Goal: Task Accomplishment & Management: Manage account settings

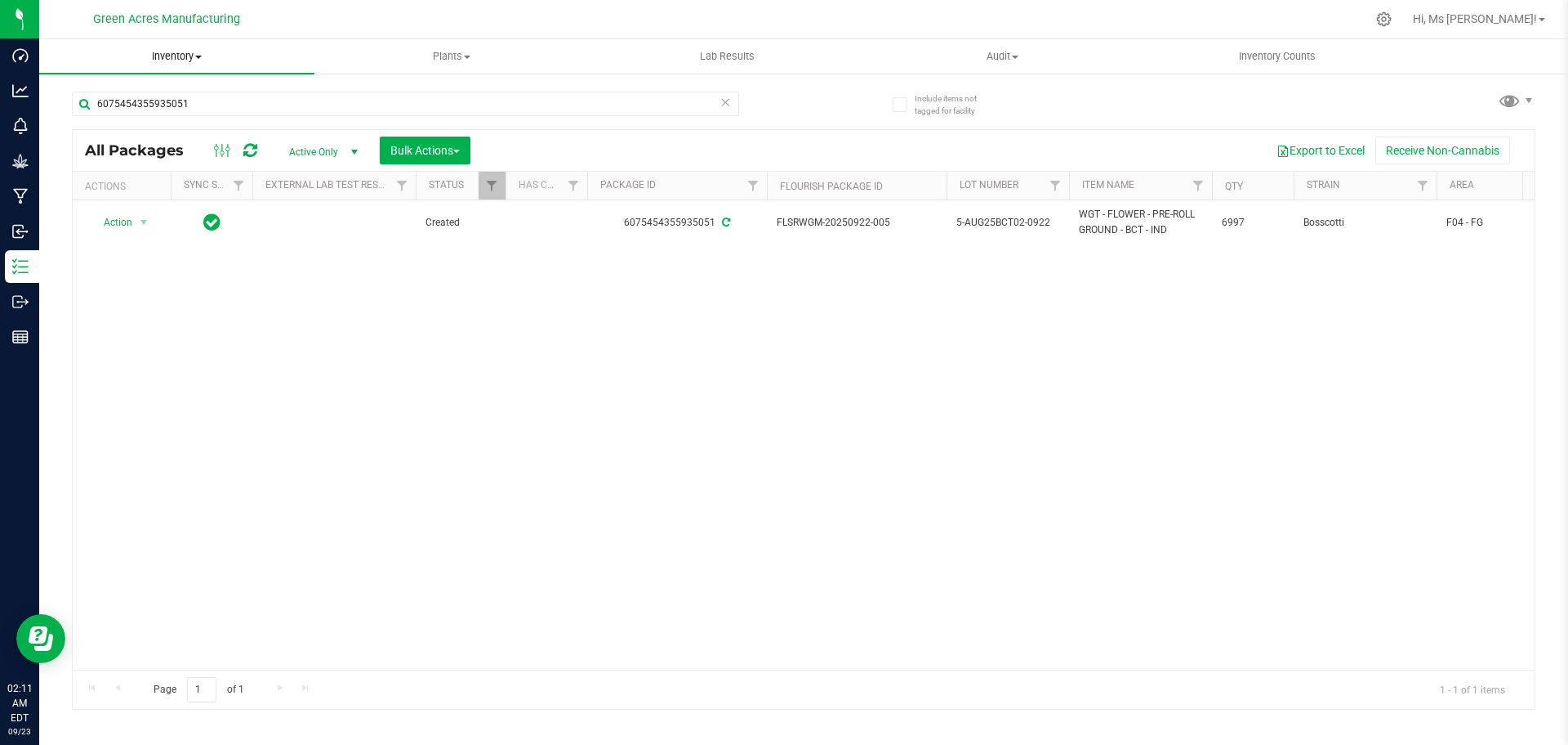
click at [182, 51] on span "Inventory" at bounding box center [177, 56] width 275 height 14
click at [180, 197] on span "From bill of materials" at bounding box center [113, 197] width 148 height 14
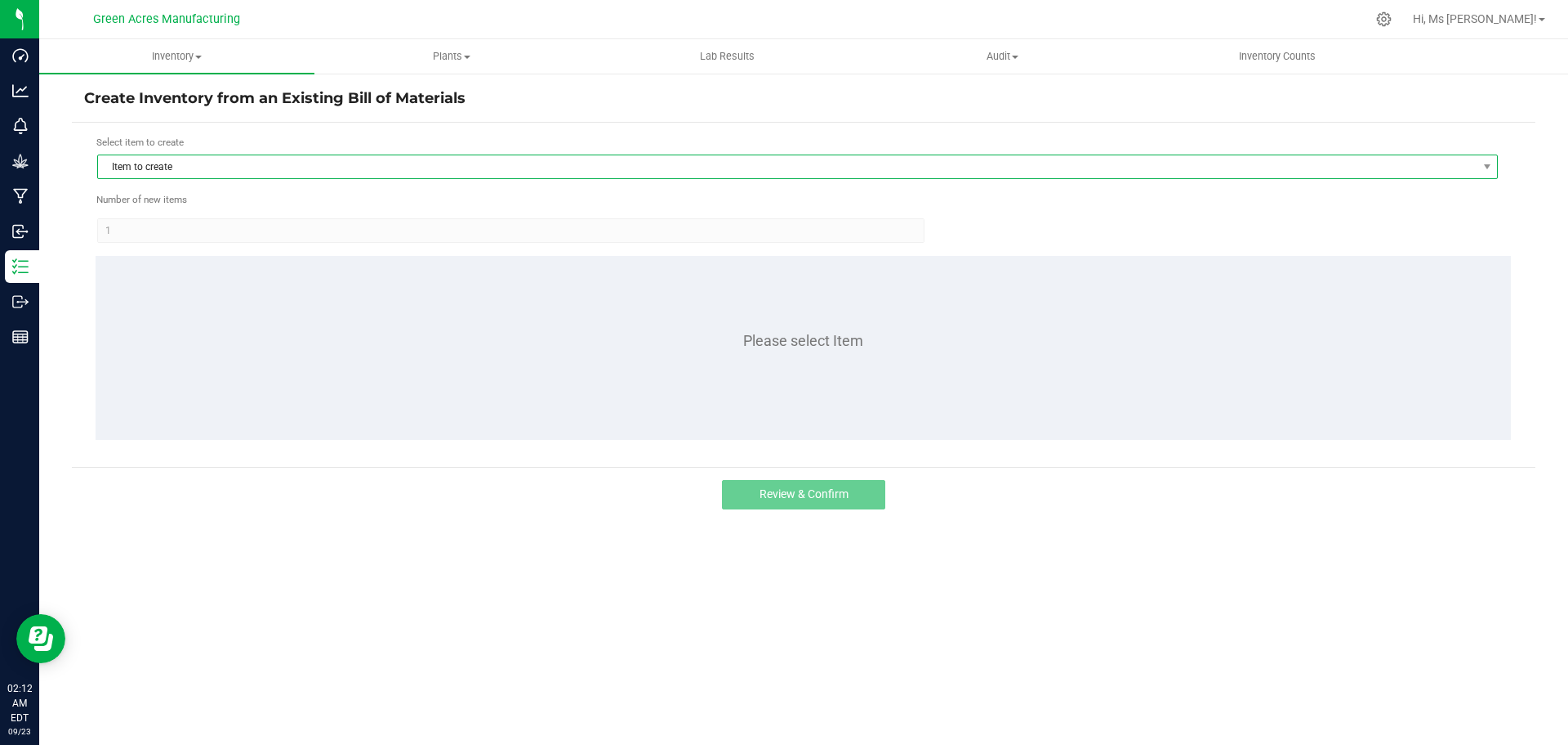
click at [171, 172] on span "Item to create" at bounding box center [787, 166] width 1379 height 23
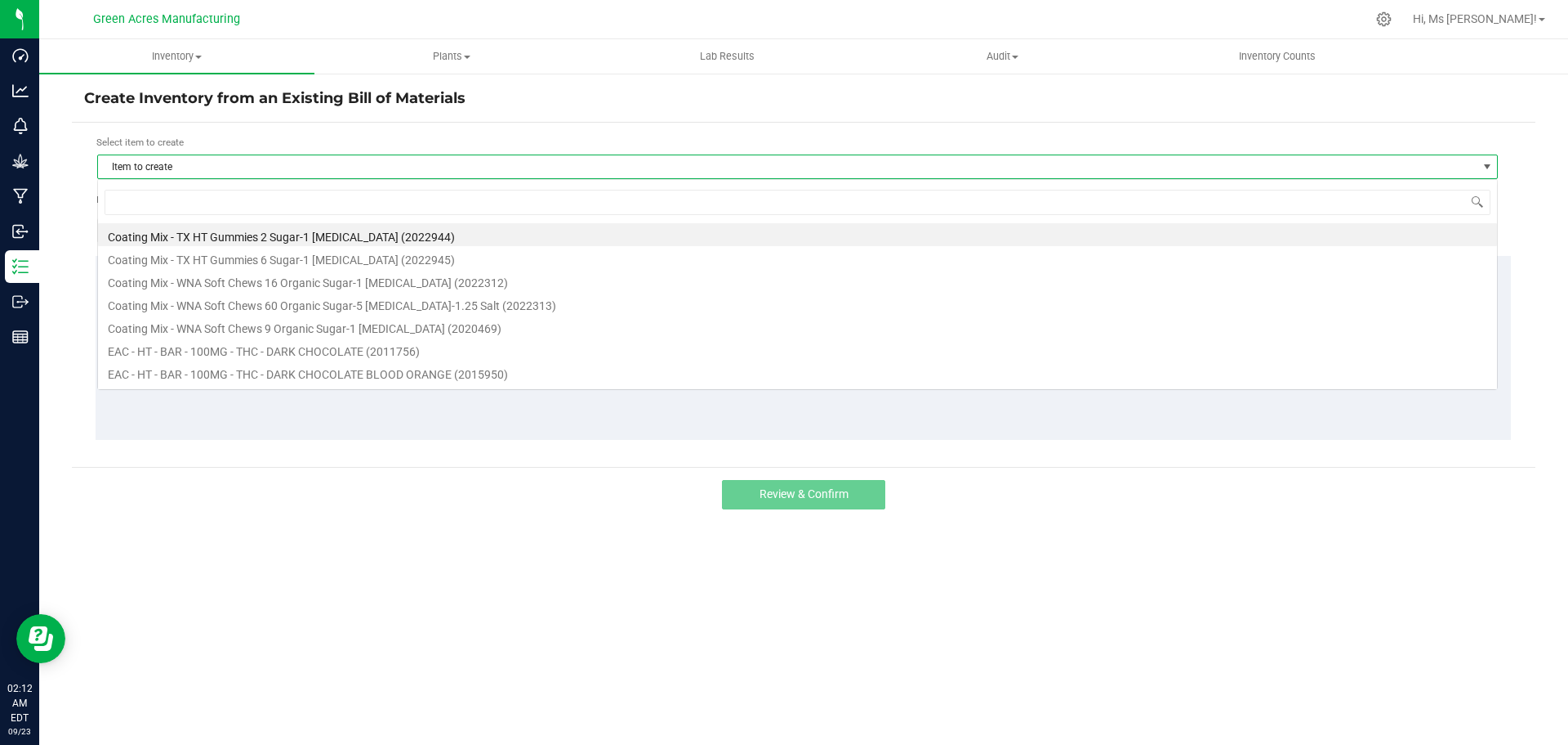
scroll to position [25, 1401]
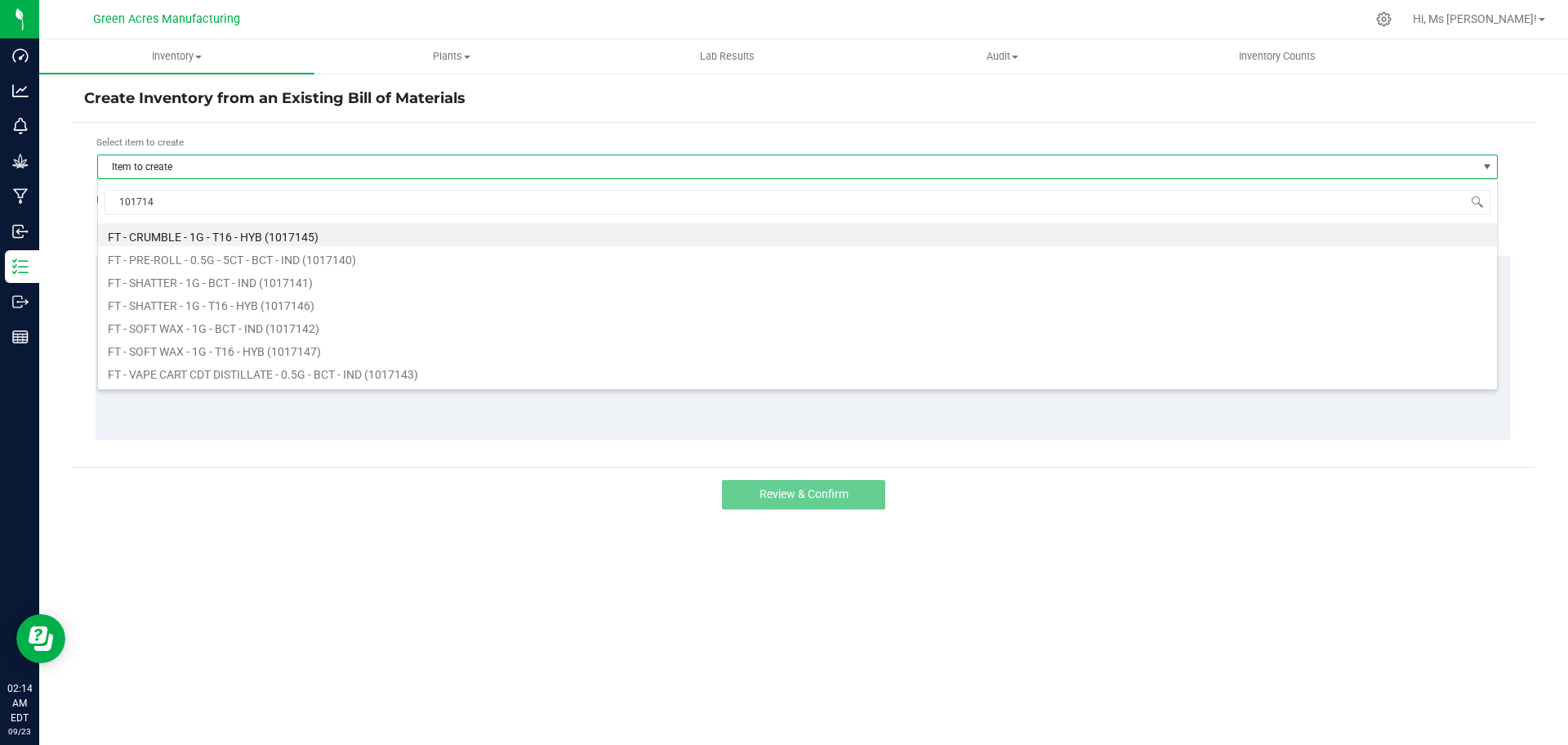
type input "1017140"
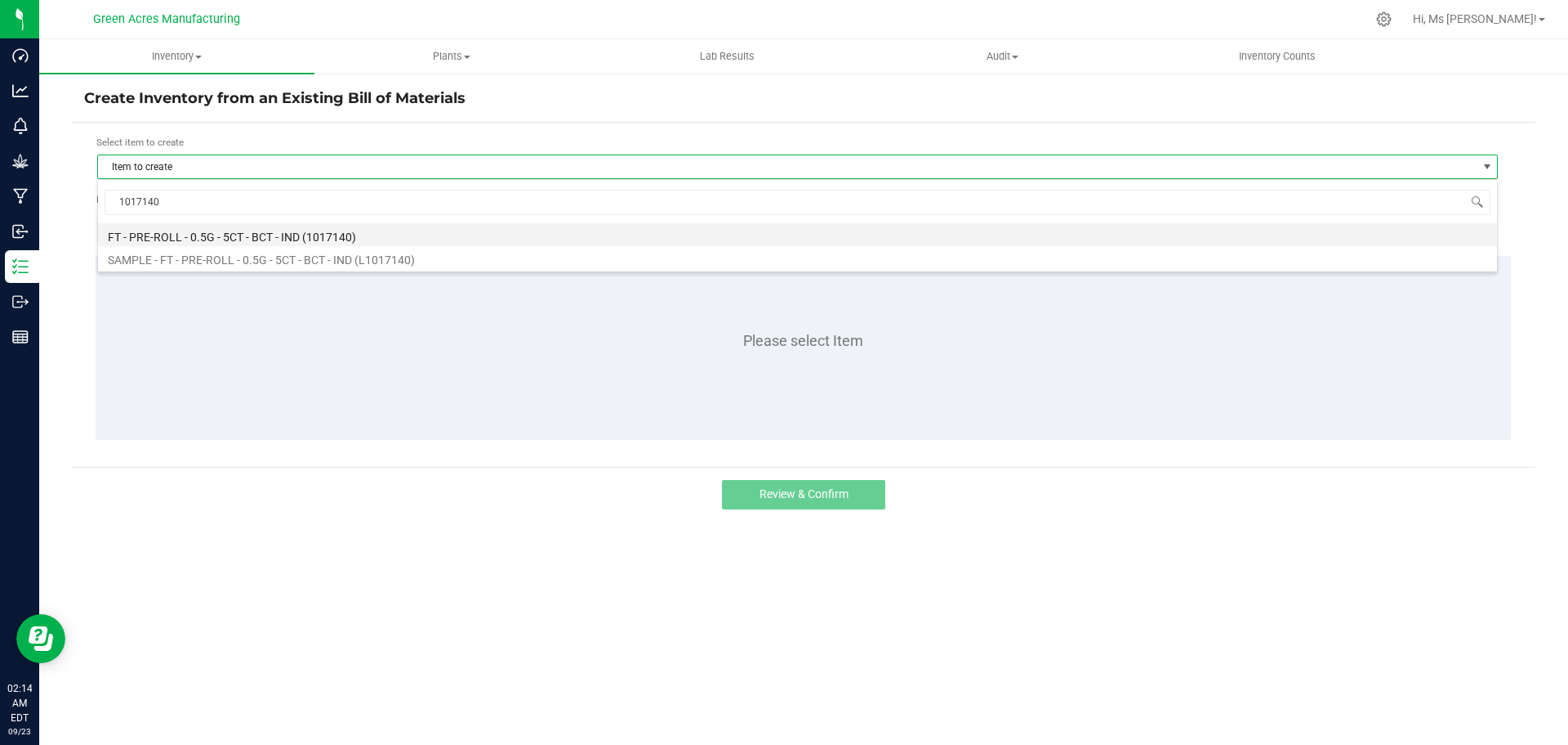
click at [277, 227] on li "FT - PRE-ROLL - 0.5G - 5CT - BCT - IND (1017140)" at bounding box center [797, 235] width 1399 height 23
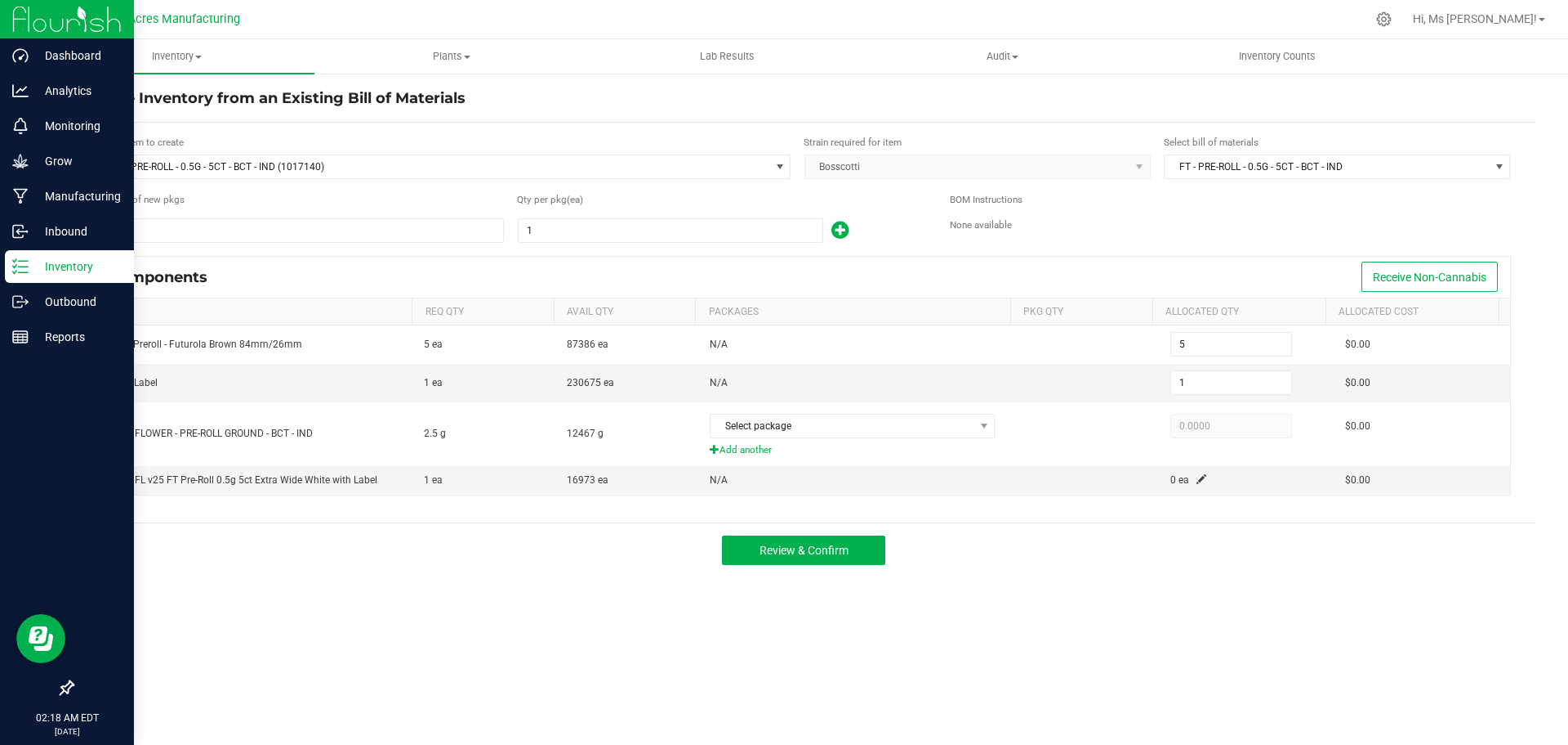
click at [51, 269] on p "Inventory" at bounding box center [77, 266] width 98 height 20
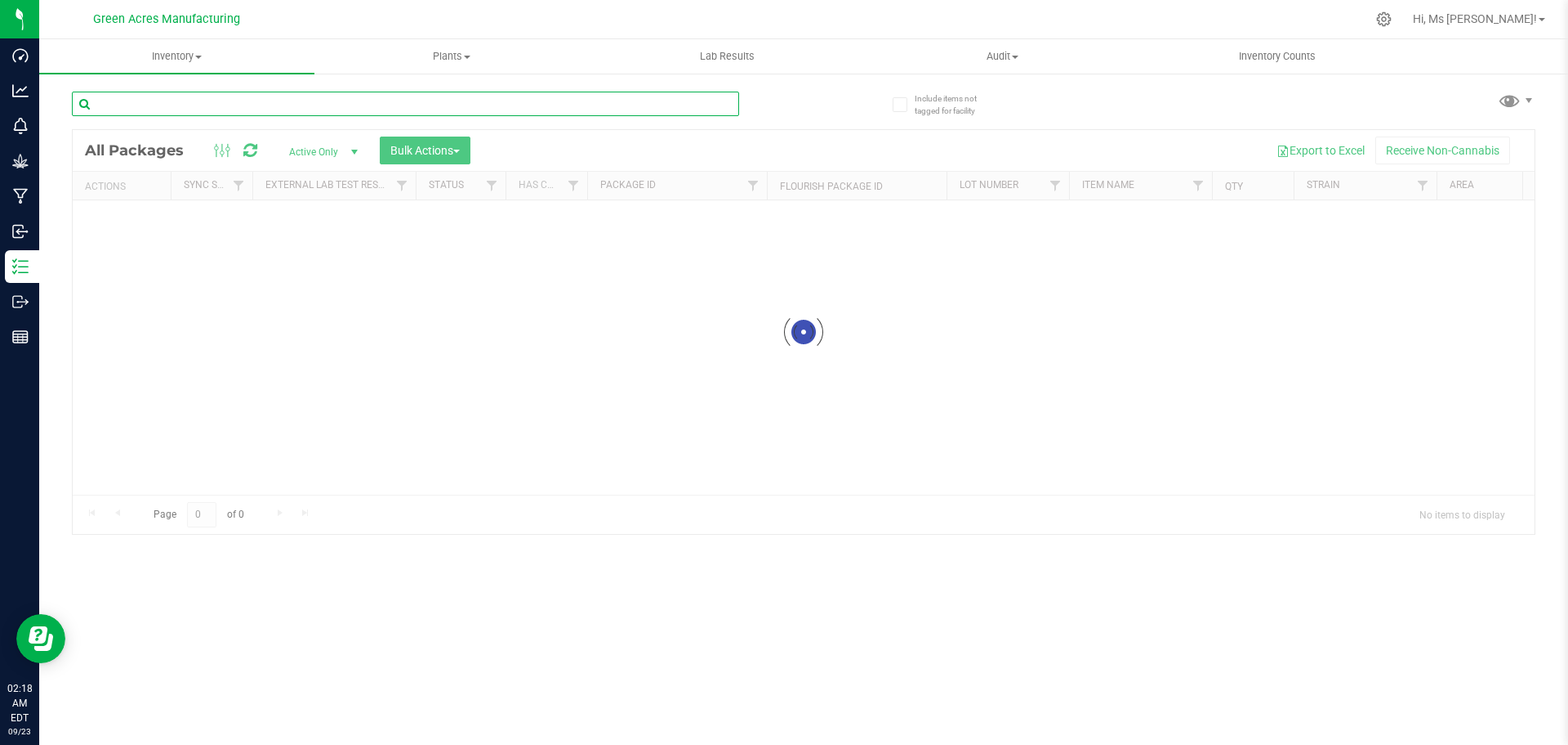
click at [366, 94] on input "text" at bounding box center [406, 104] width 668 height 25
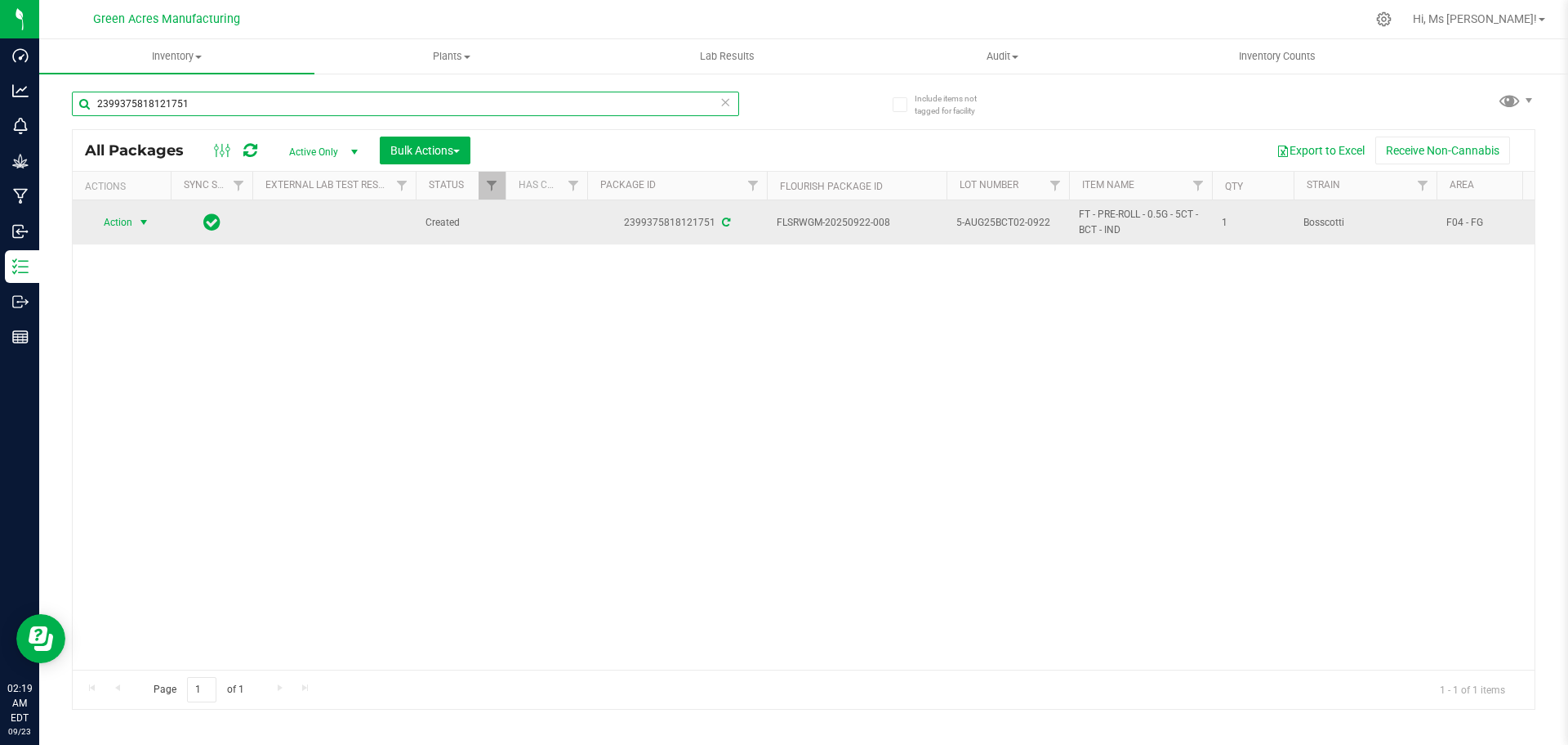
type input "2399375818121751"
click at [132, 220] on span "Action" at bounding box center [111, 222] width 44 height 23
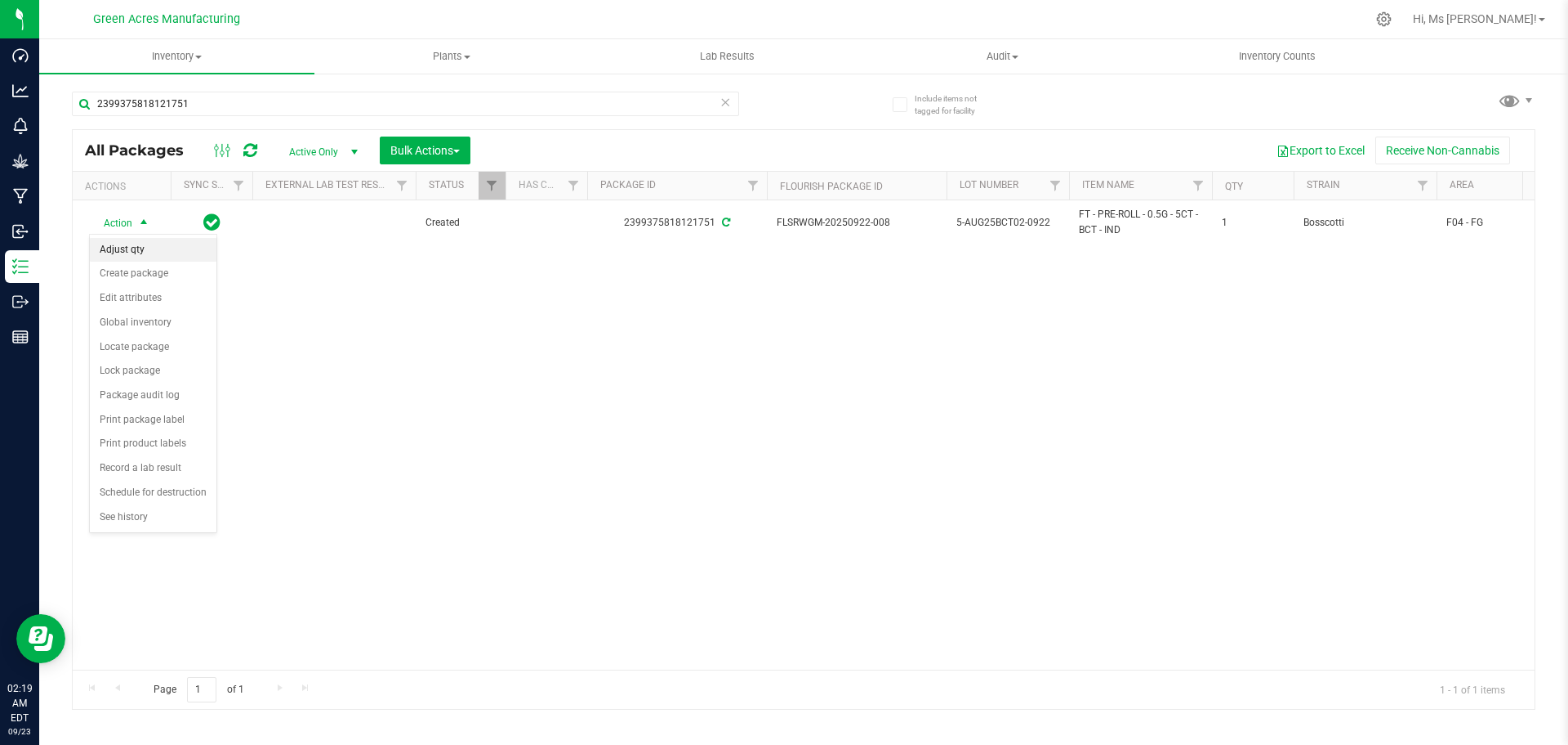
click at [125, 253] on li "Adjust qty" at bounding box center [153, 250] width 126 height 25
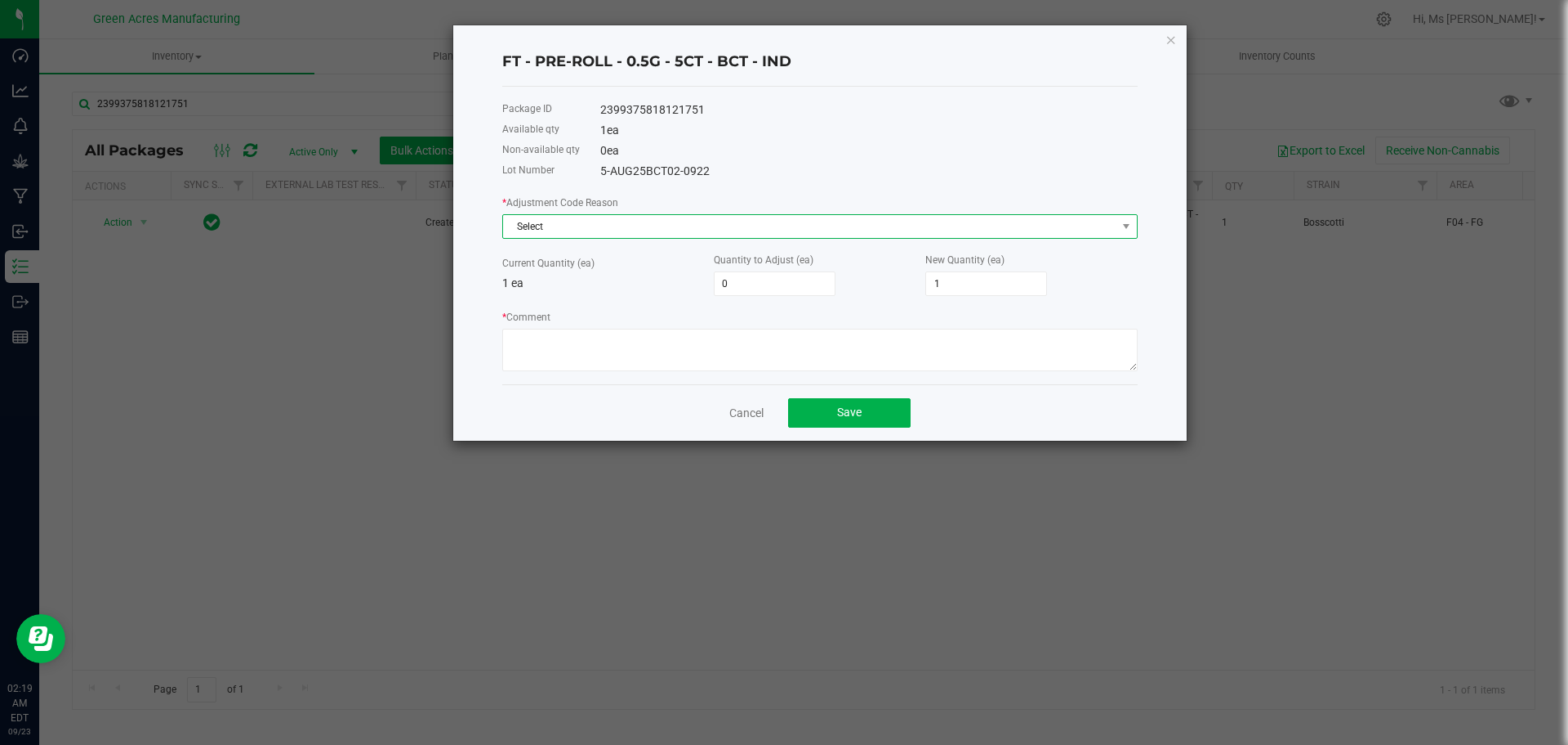
click at [924, 237] on span "Select" at bounding box center [810, 226] width 614 height 23
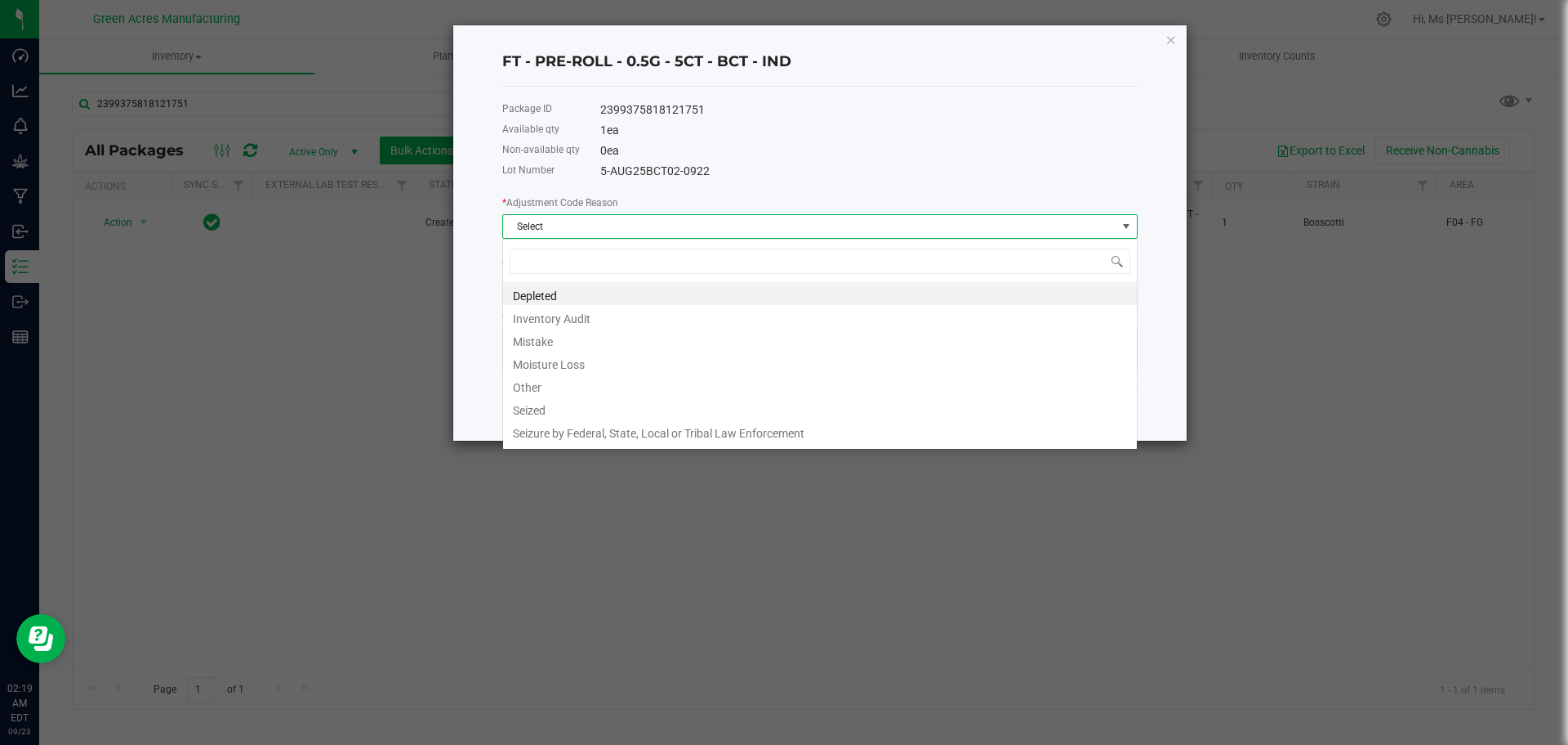
scroll to position [25, 635]
click at [633, 292] on li "Depleted" at bounding box center [820, 294] width 633 height 23
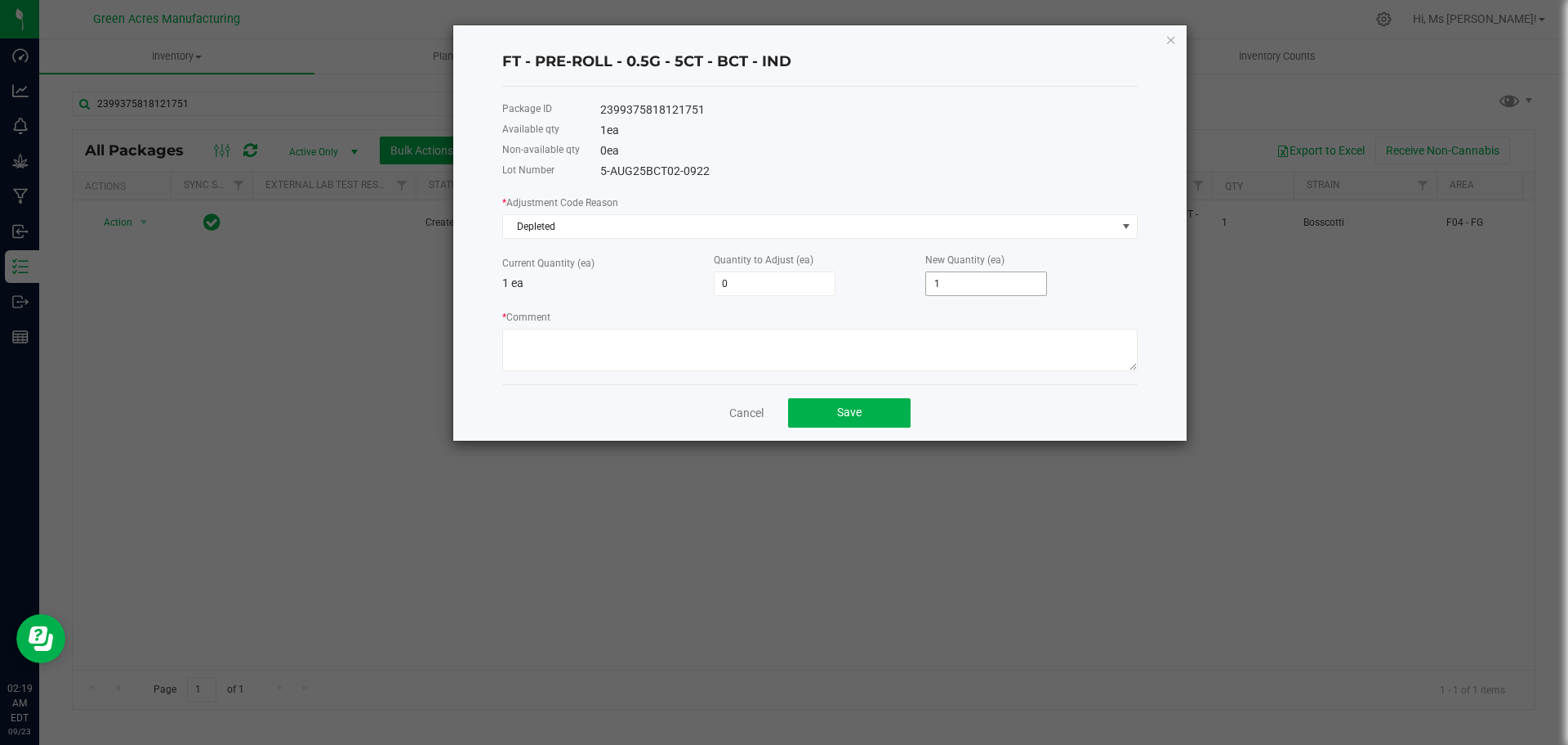
click at [998, 272] on span "1" at bounding box center [987, 284] width 122 height 25
click at [997, 280] on input "1" at bounding box center [986, 283] width 120 height 23
type input "-1"
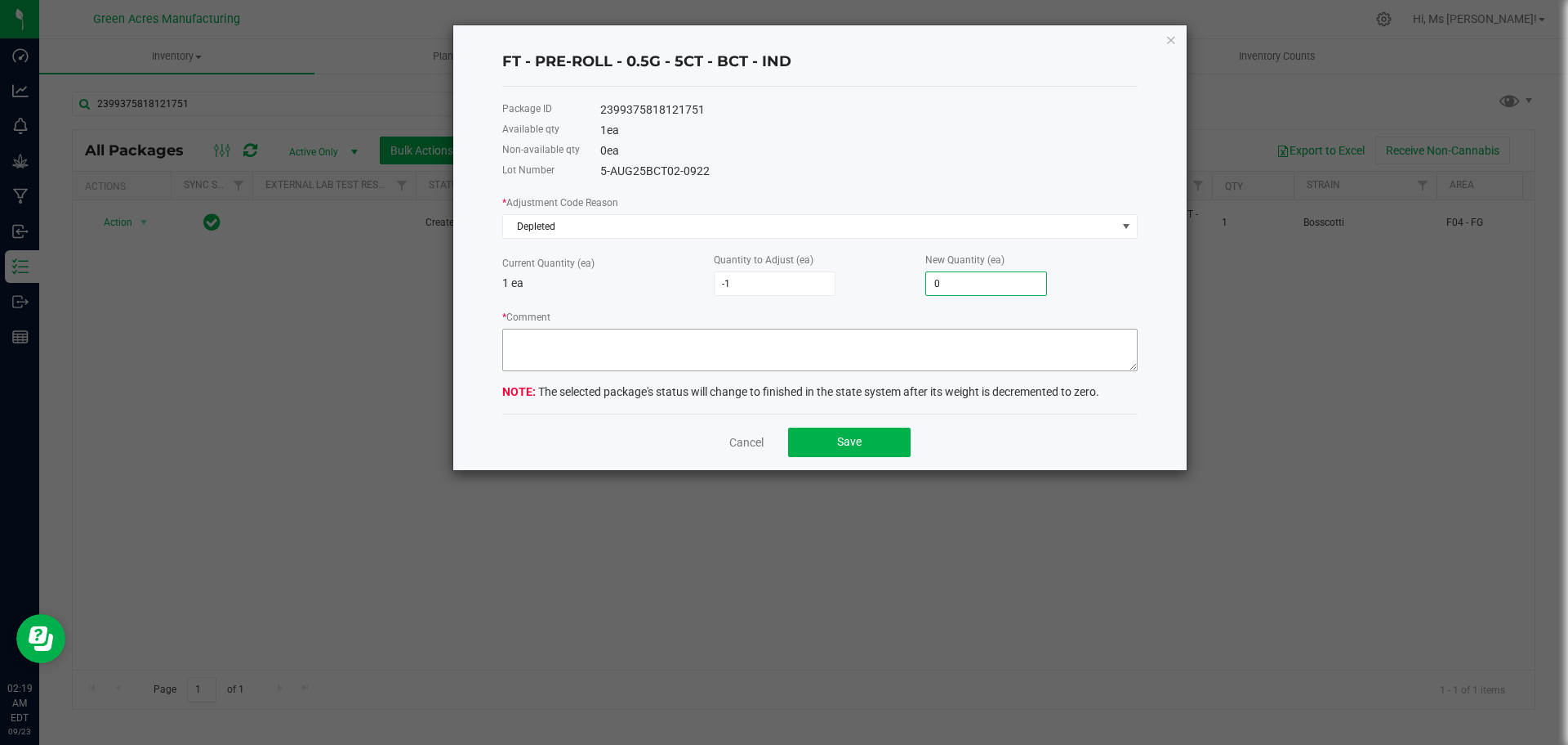
type input "0"
click at [954, 359] on textarea "* Comment" at bounding box center [820, 350] width 635 height 43
type textarea "z"
type textarea "Zeroing out 1 of 1 package."
click at [873, 437] on button "Save" at bounding box center [849, 442] width 123 height 29
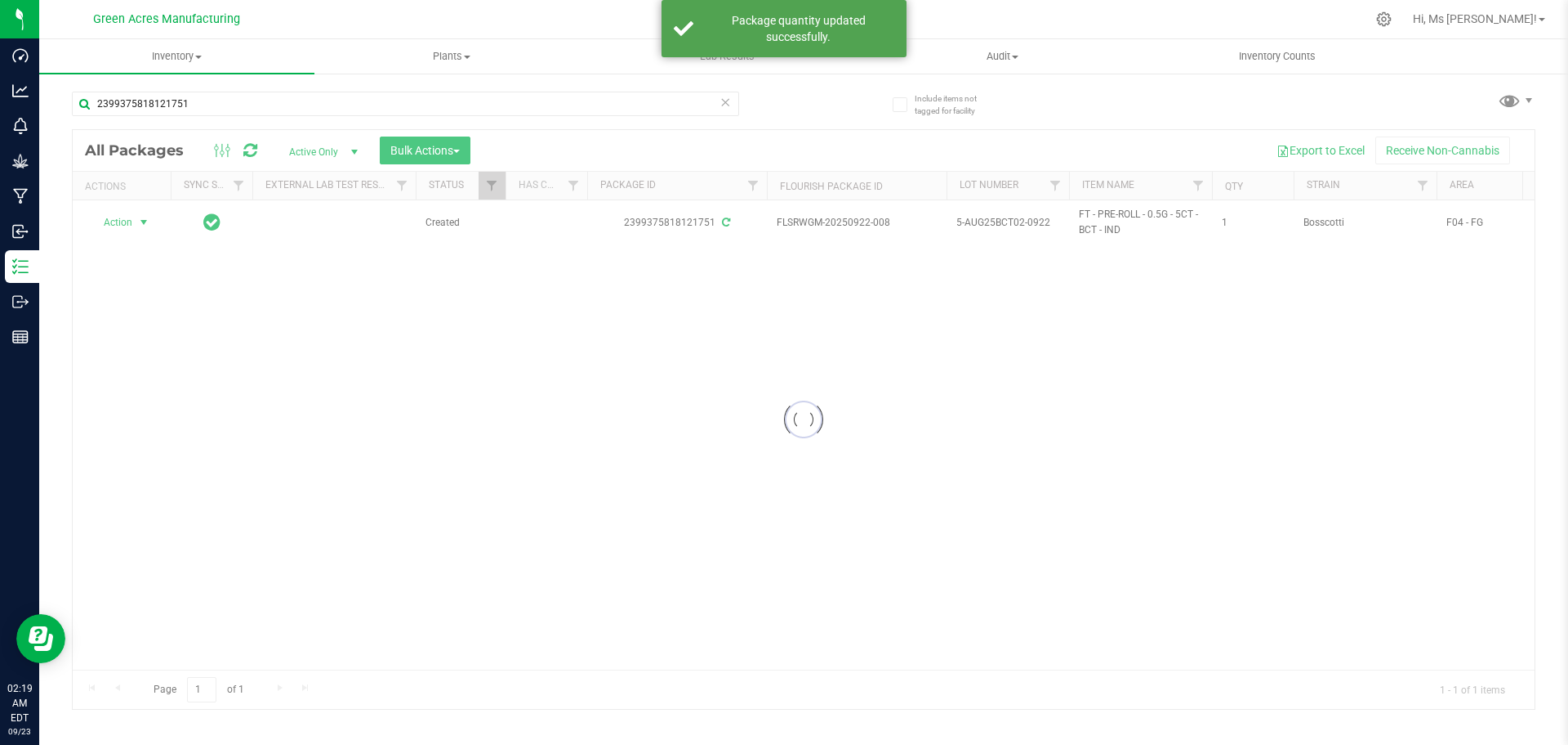
click at [725, 105] on icon at bounding box center [726, 101] width 11 height 20
click at [635, 110] on input "text" at bounding box center [406, 104] width 668 height 25
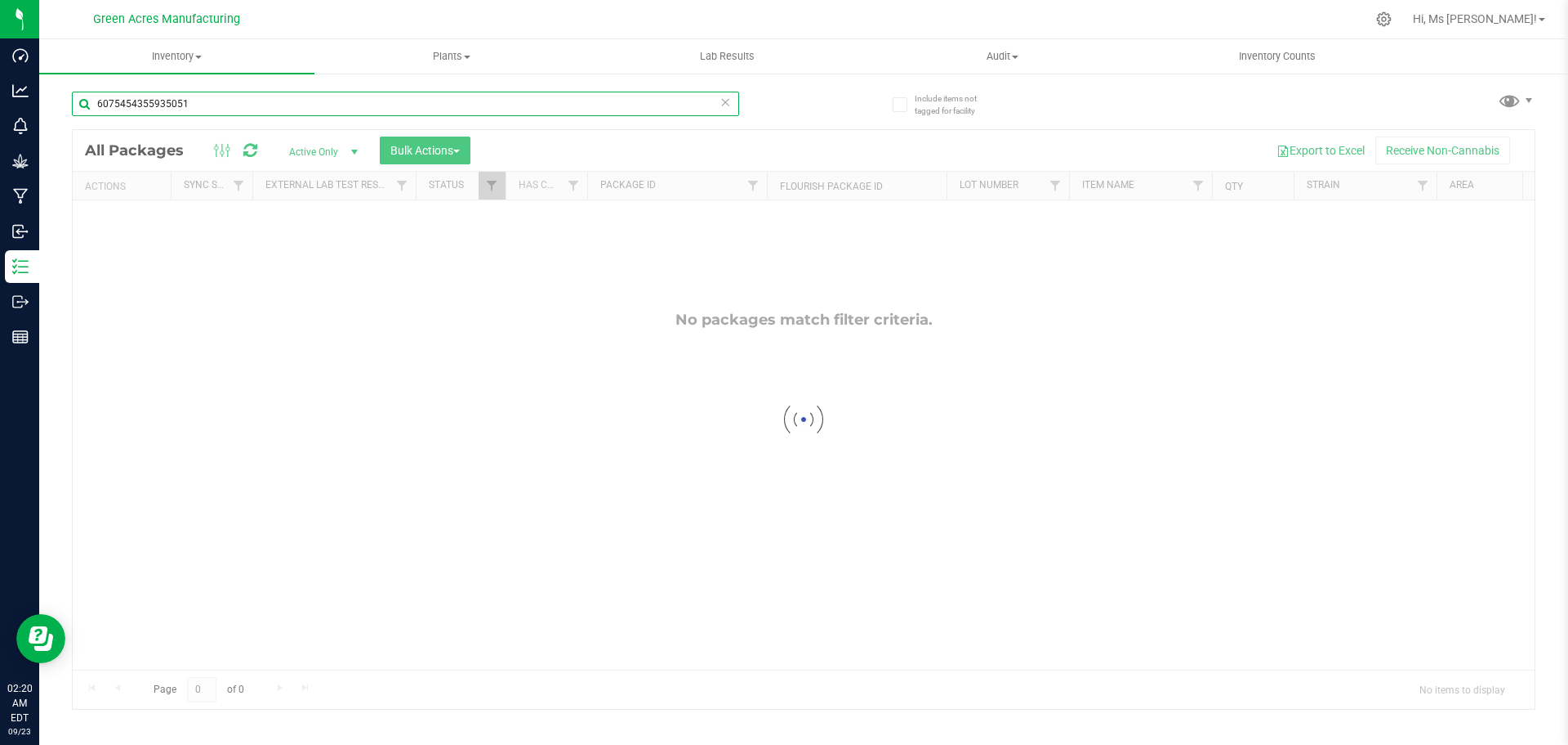
type input "6075454355935051"
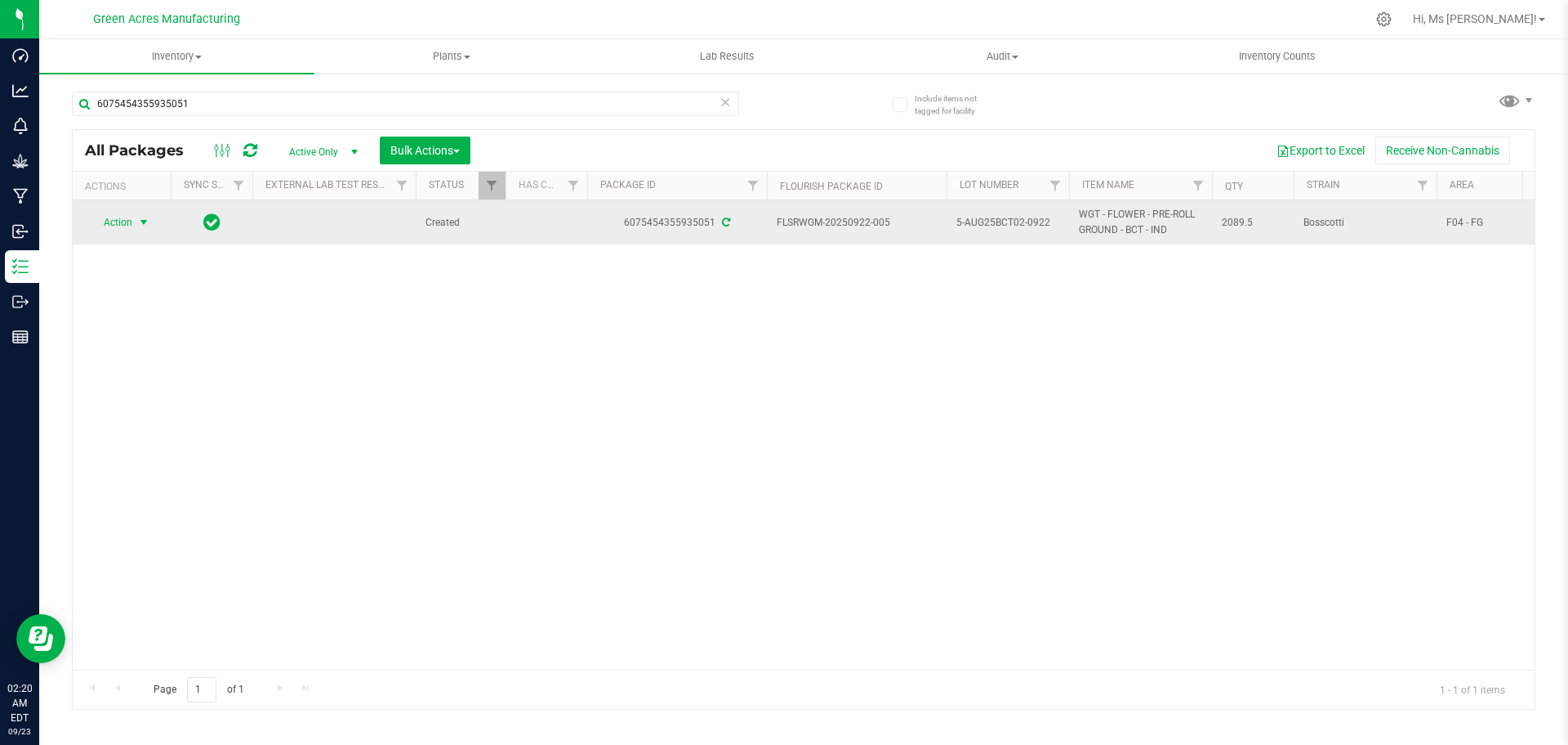
click at [125, 220] on span "Action" at bounding box center [111, 222] width 44 height 23
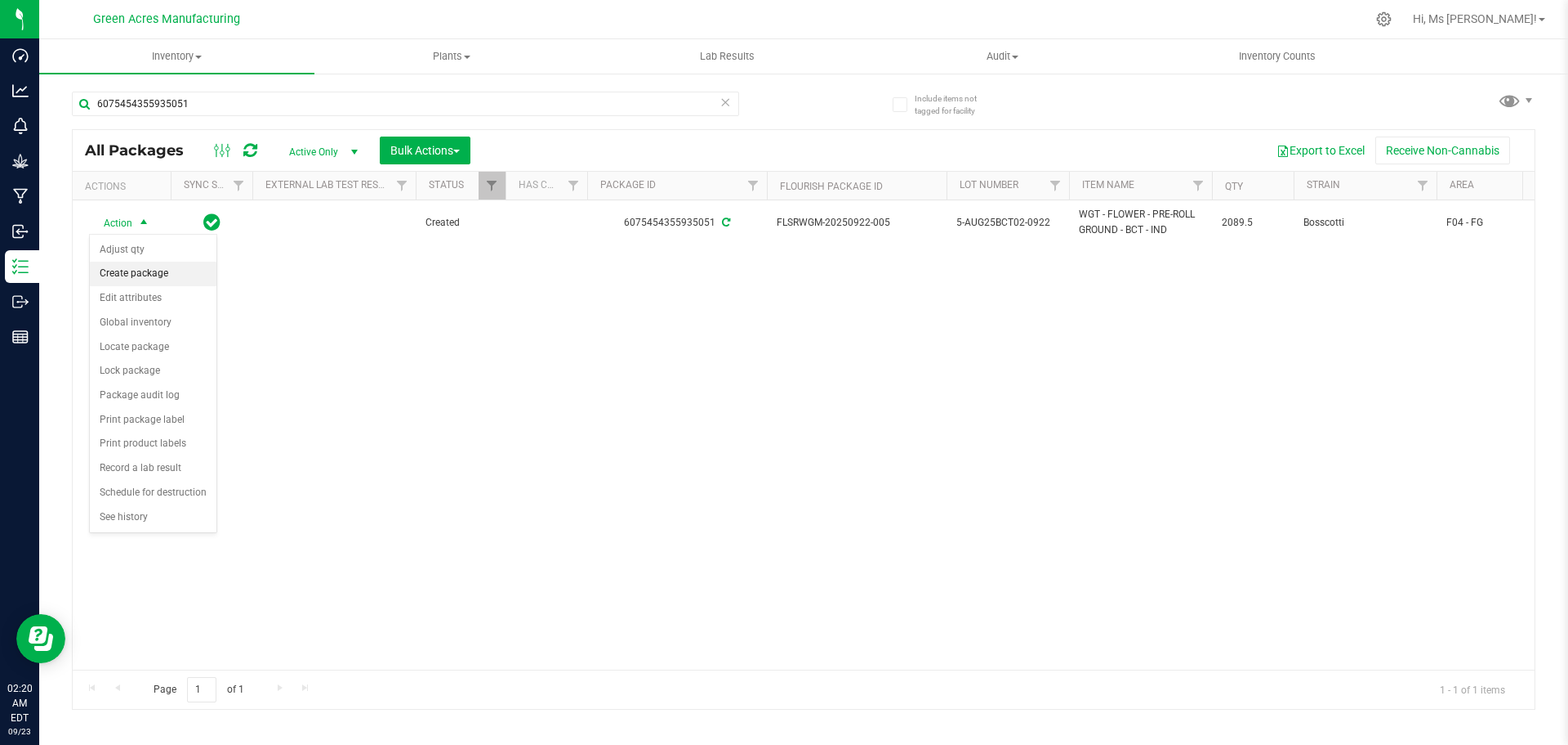
click at [152, 271] on li "Create package" at bounding box center [153, 274] width 126 height 25
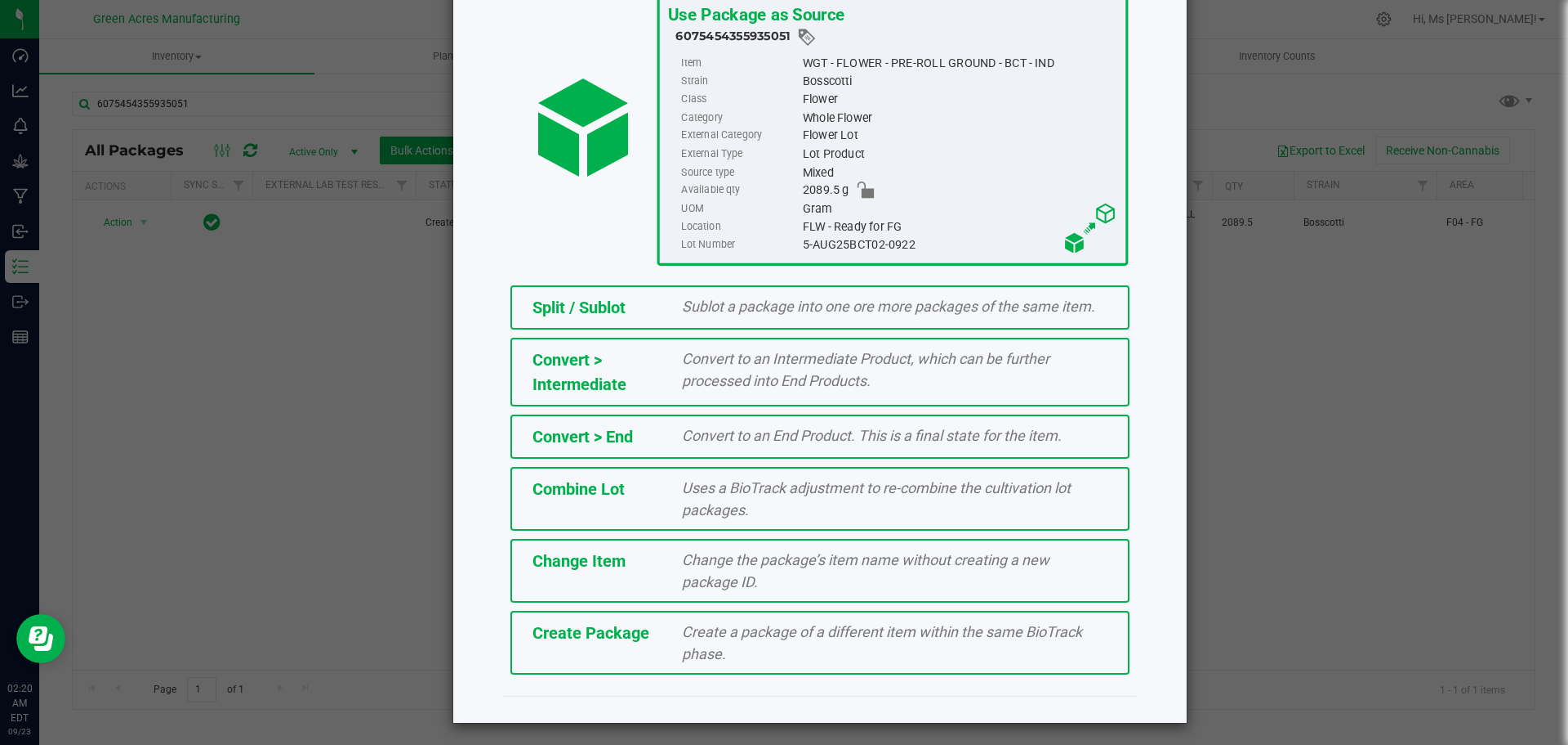
scroll to position [124, 0]
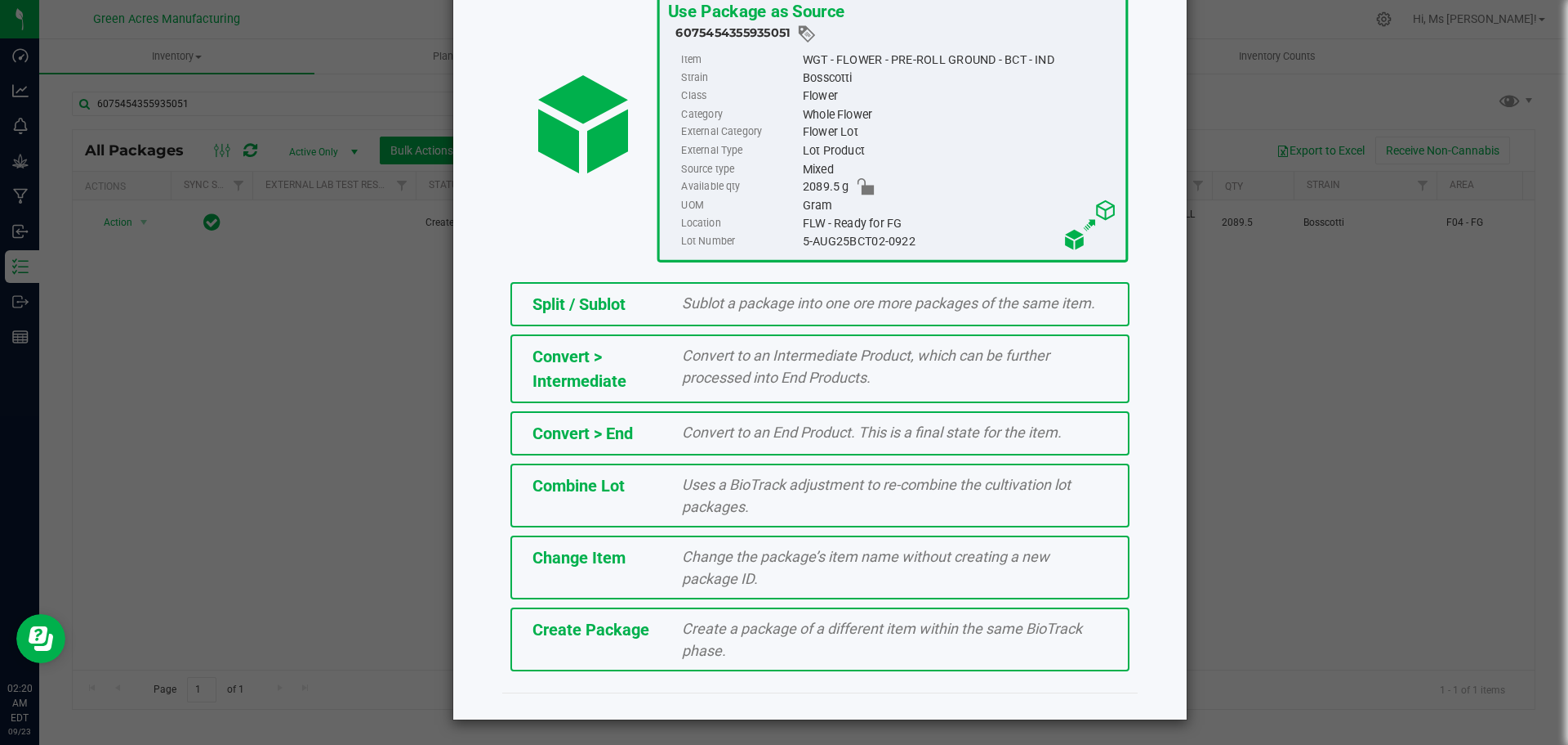
click at [724, 659] on div "Create a package of a different item within the same BioTrack phase." at bounding box center [895, 639] width 450 height 44
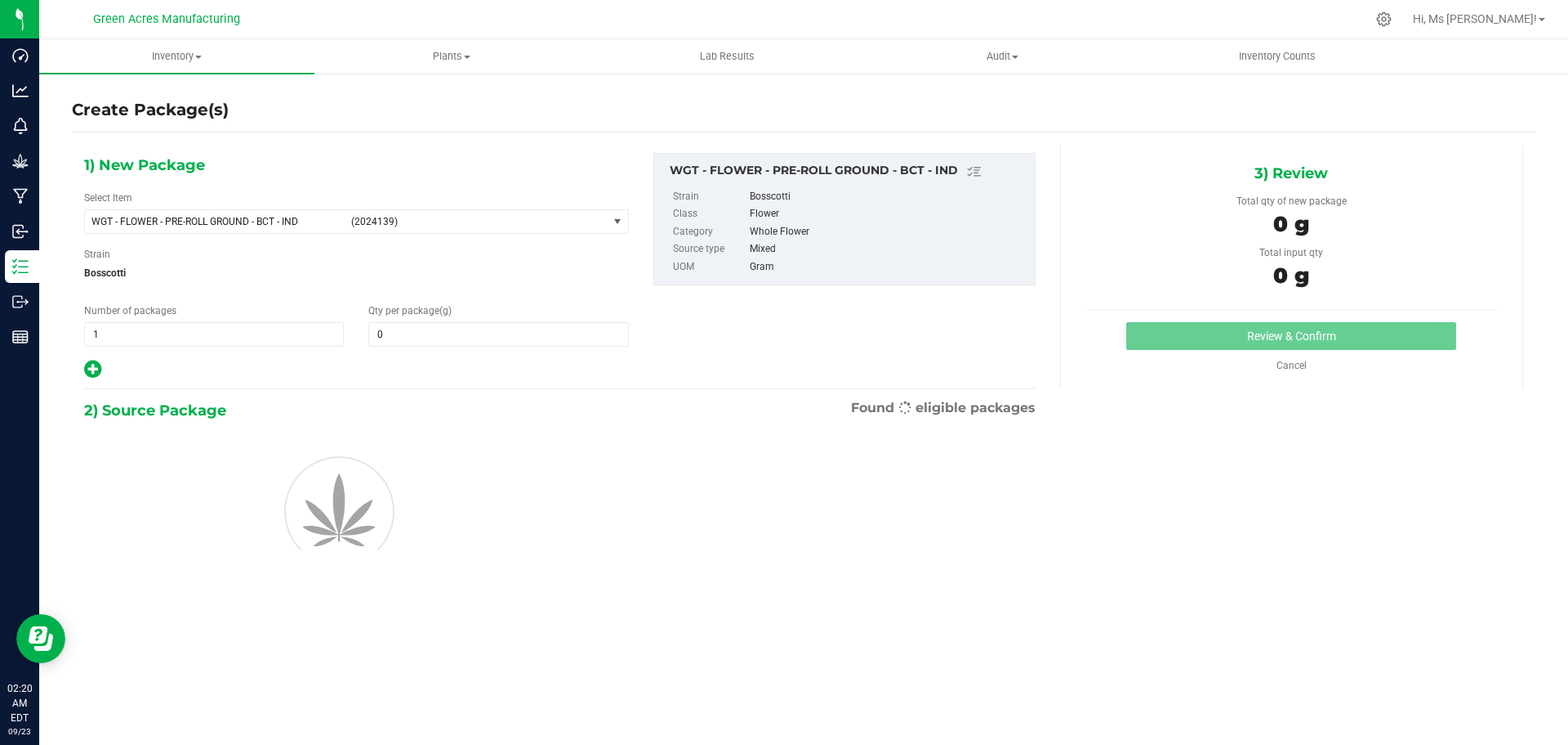
type input "0.0000"
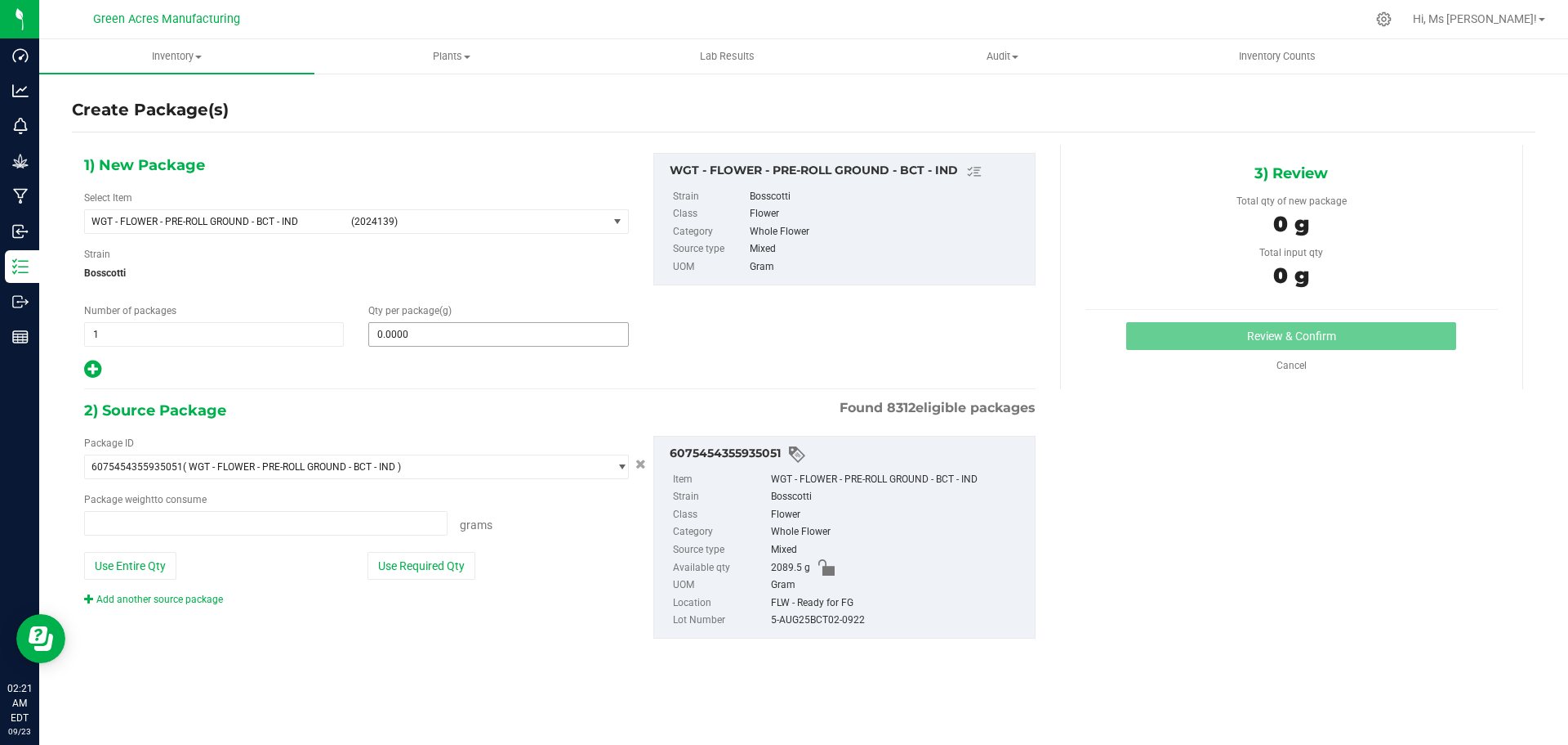
type input "0.0000 g"
click at [520, 327] on span at bounding box center [499, 334] width 260 height 25
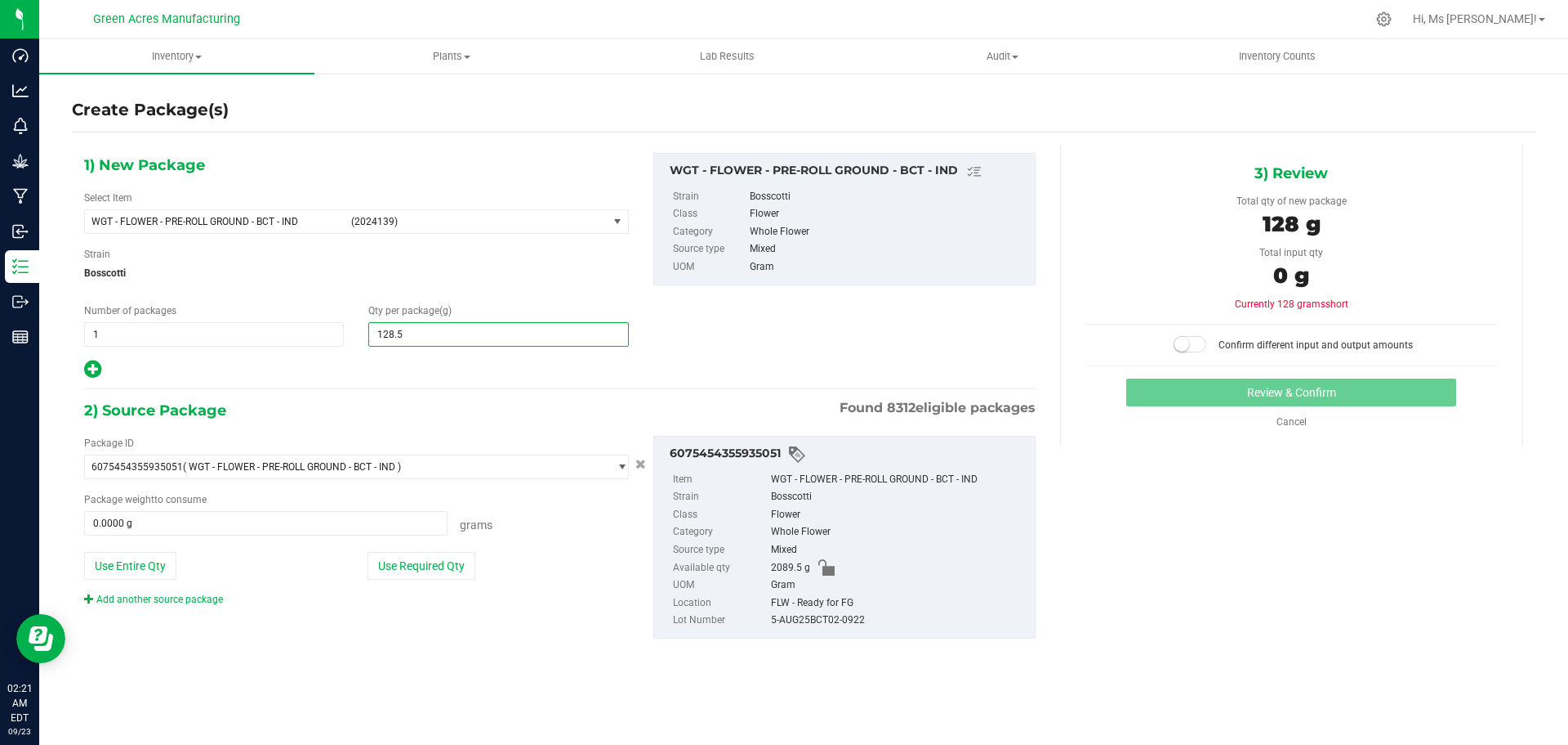
type input "128.53"
type input "128.5300"
click at [470, 557] on button "Use Required Qty" at bounding box center [422, 565] width 108 height 28
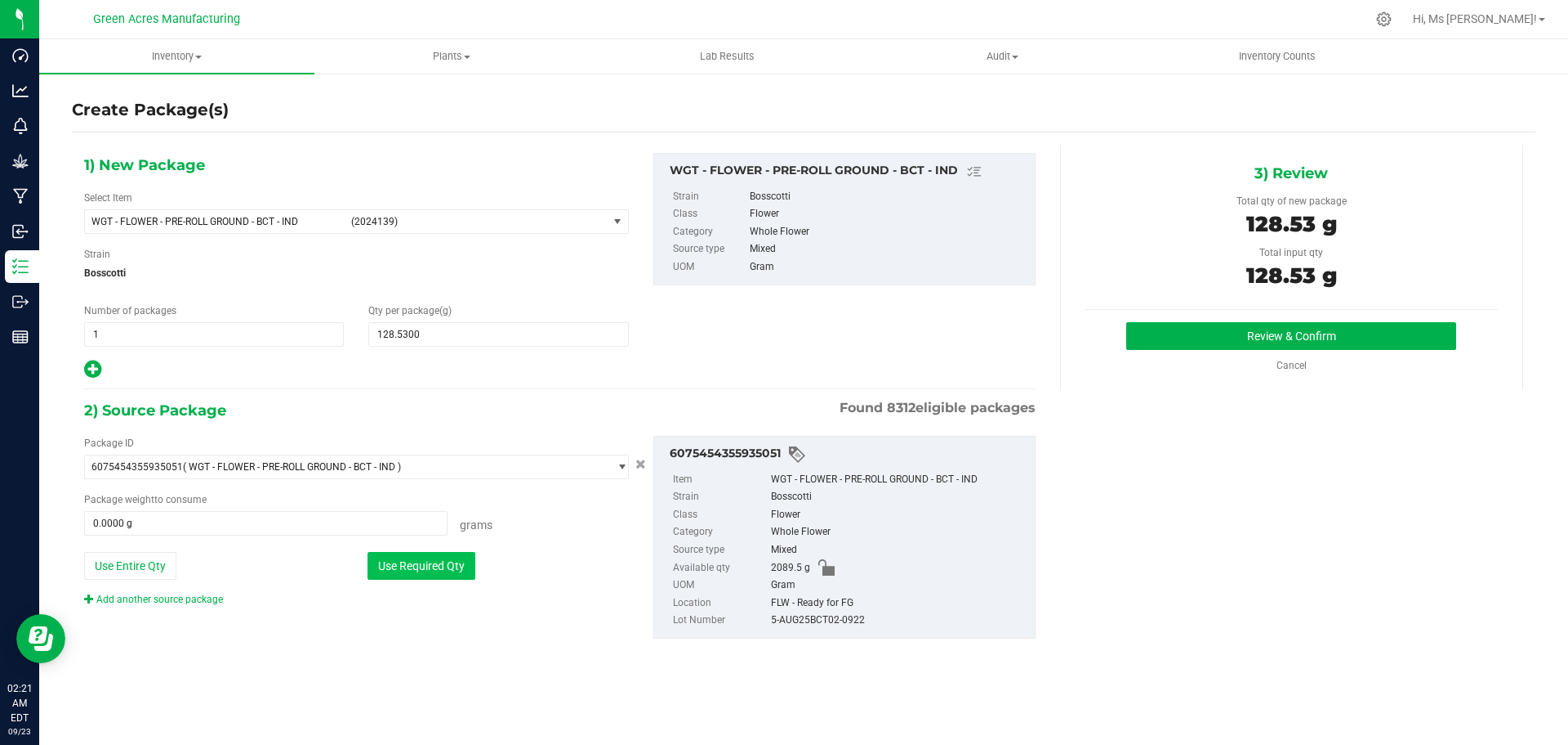
type input "128.5300 g"
click at [1358, 324] on button "Review & Confirm" at bounding box center [1291, 335] width 330 height 28
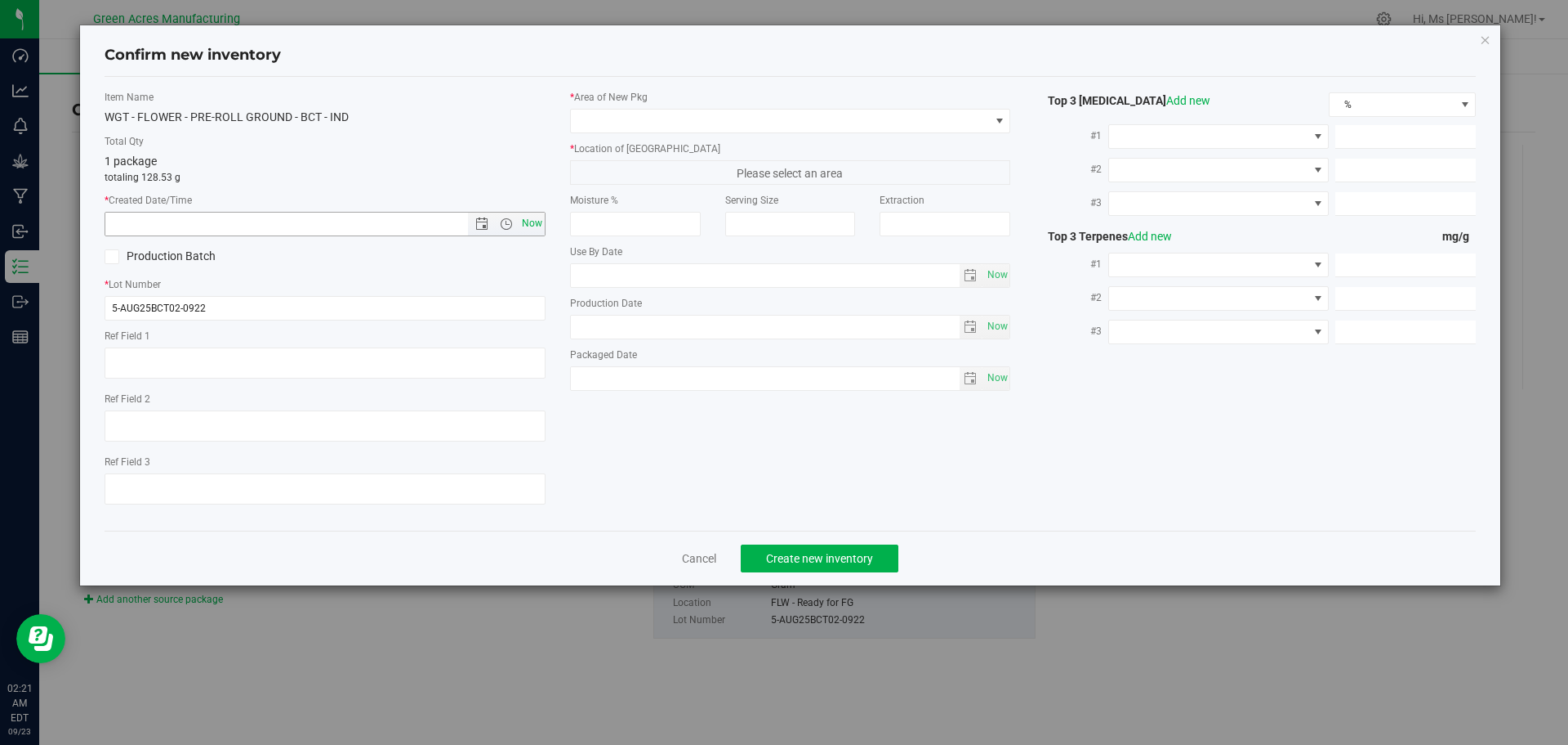
click at [533, 220] on span "Now" at bounding box center [531, 223] width 28 height 24
type input "[DATE] 2:21 AM"
click at [711, 113] on span at bounding box center [780, 121] width 419 height 23
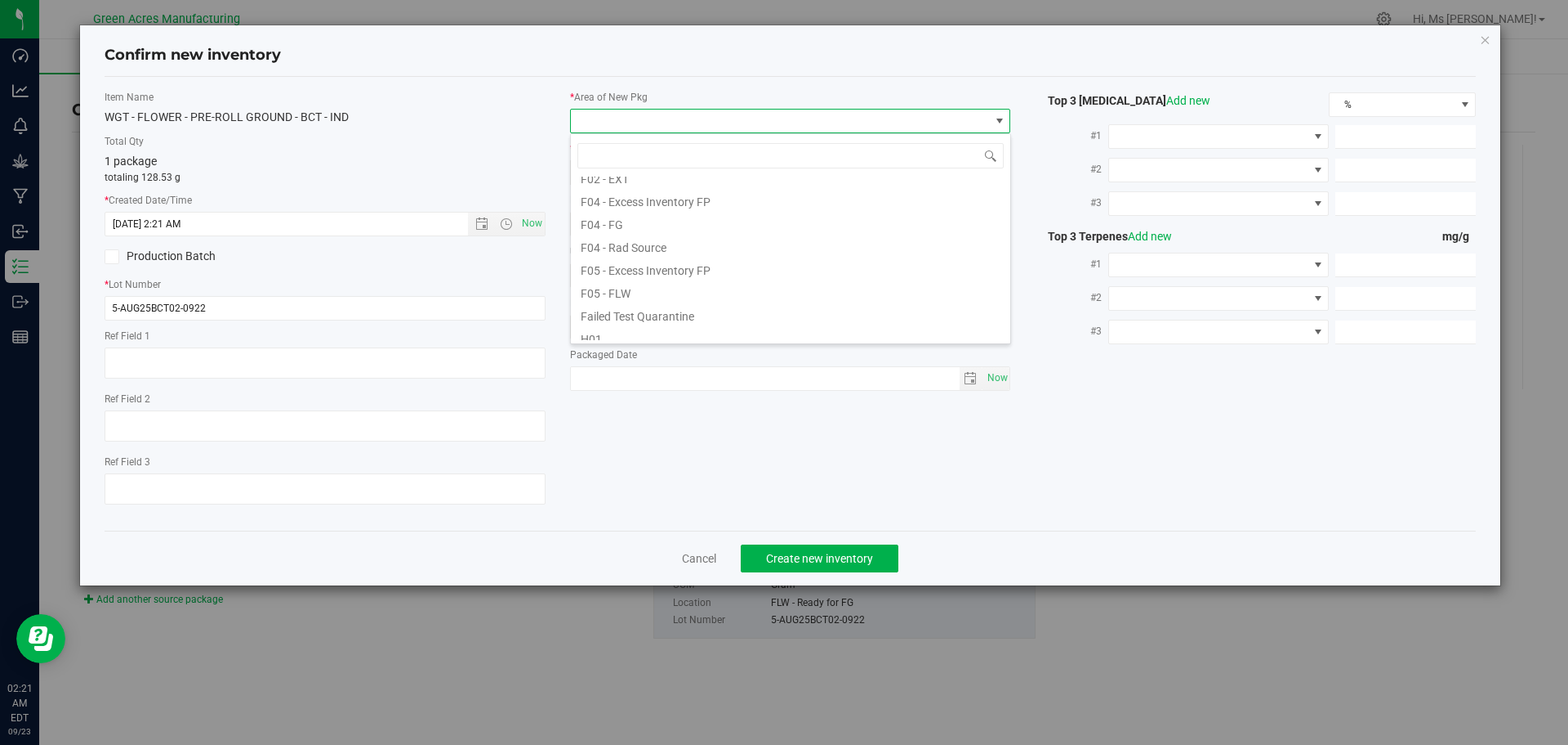
scroll to position [82, 0]
click at [674, 240] on li "F04 - FG" at bounding box center [790, 243] width 440 height 23
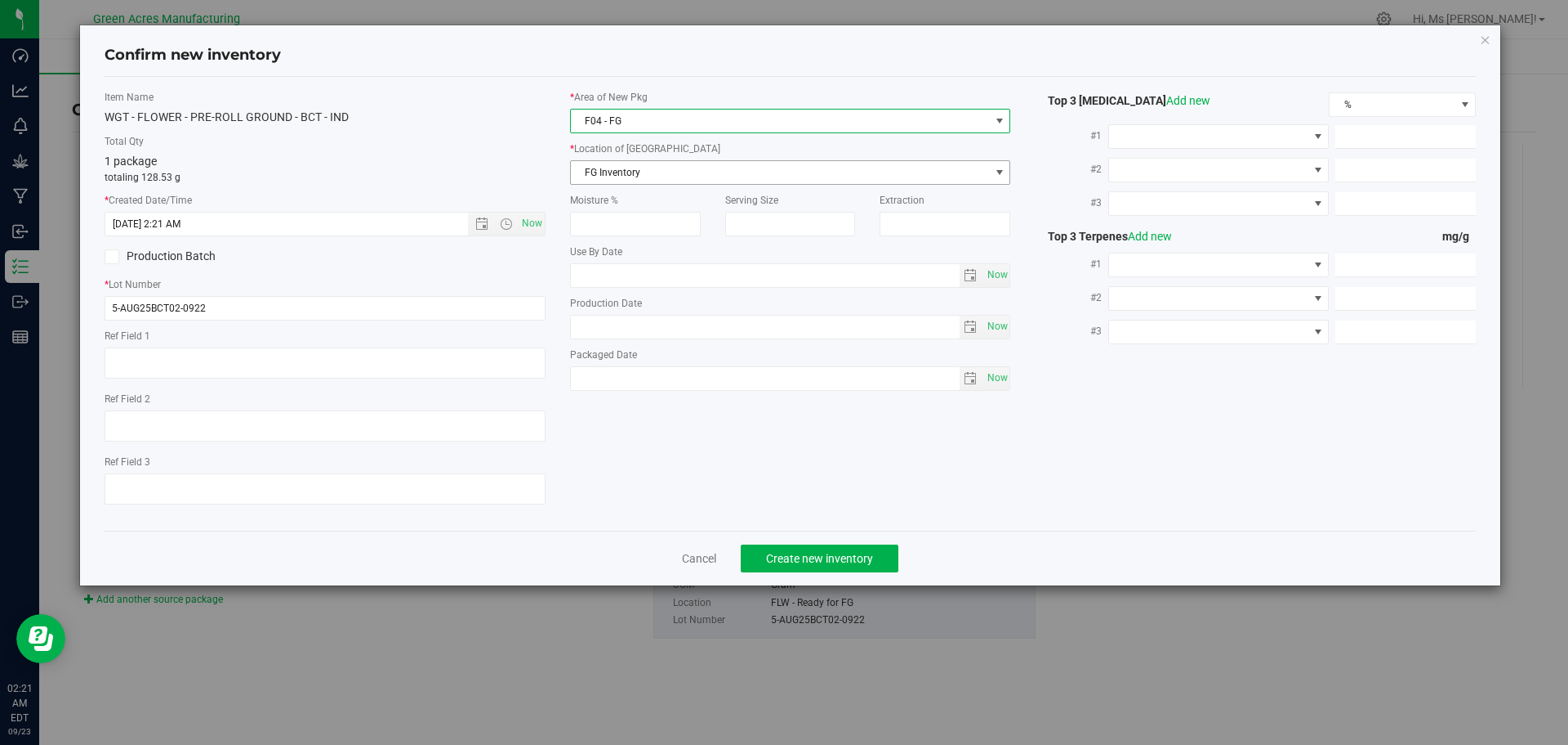
click at [726, 175] on span "FG Inventory" at bounding box center [780, 172] width 419 height 23
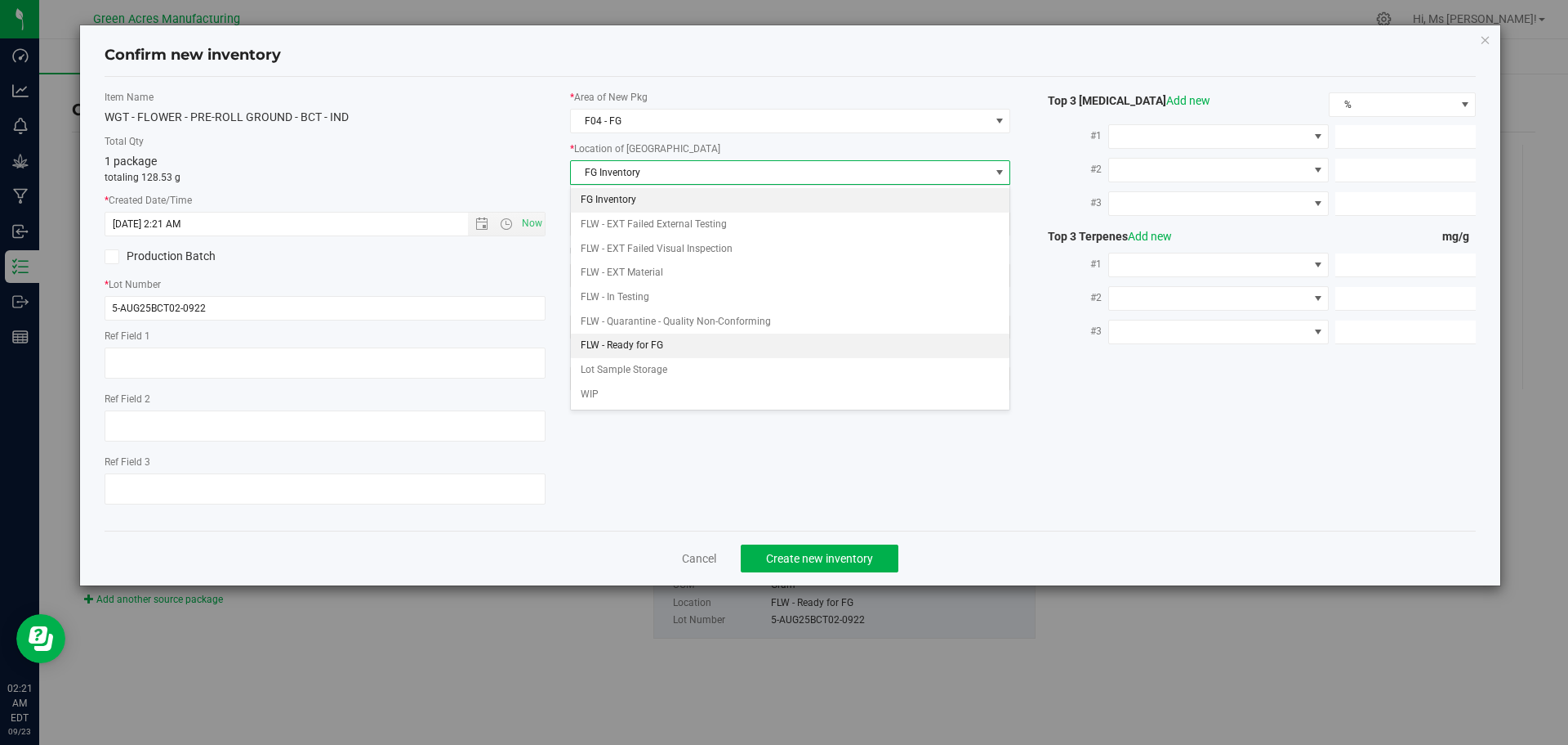
click at [749, 346] on li "FLW - Ready for FG" at bounding box center [790, 346] width 440 height 25
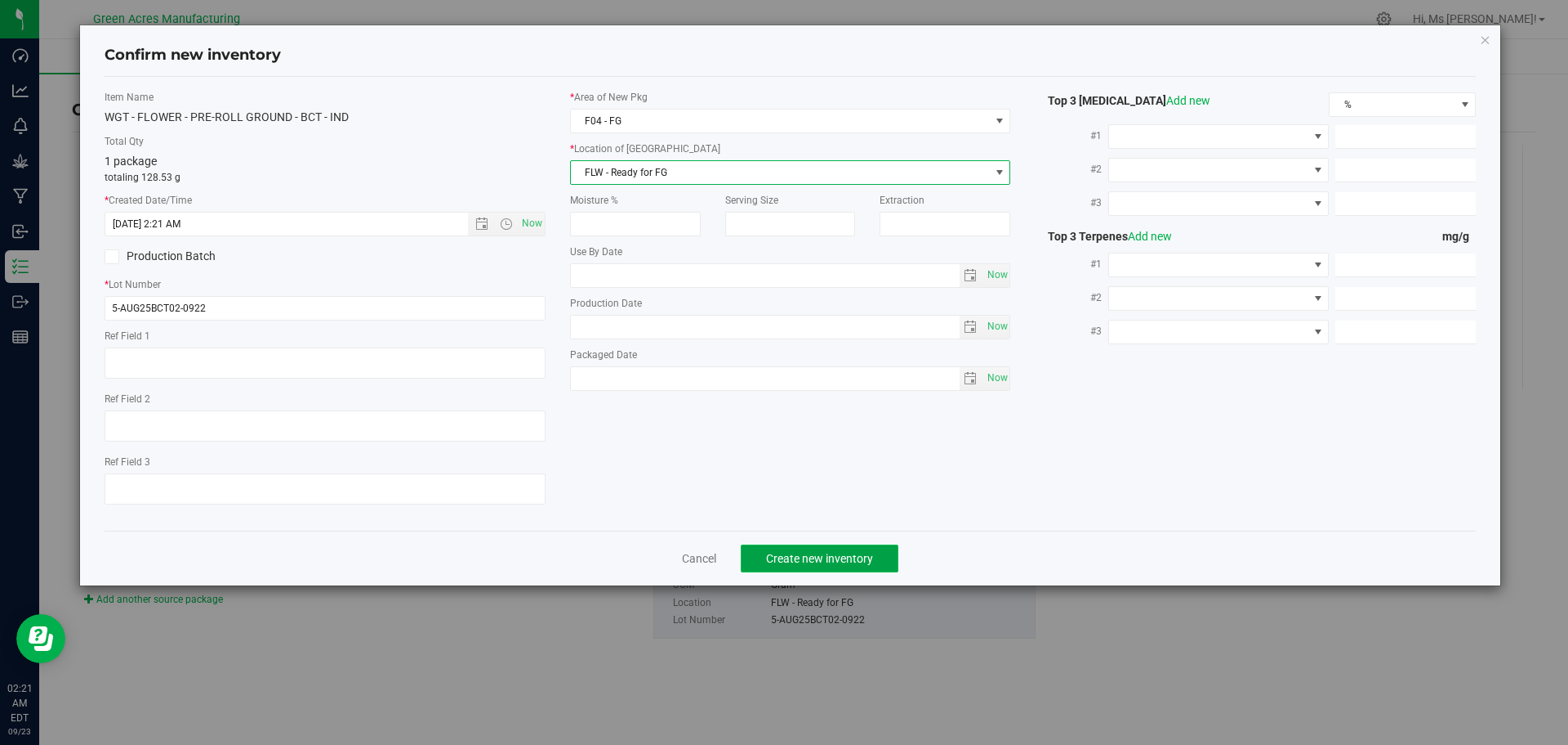
click at [864, 549] on button "Create new inventory" at bounding box center [820, 558] width 158 height 28
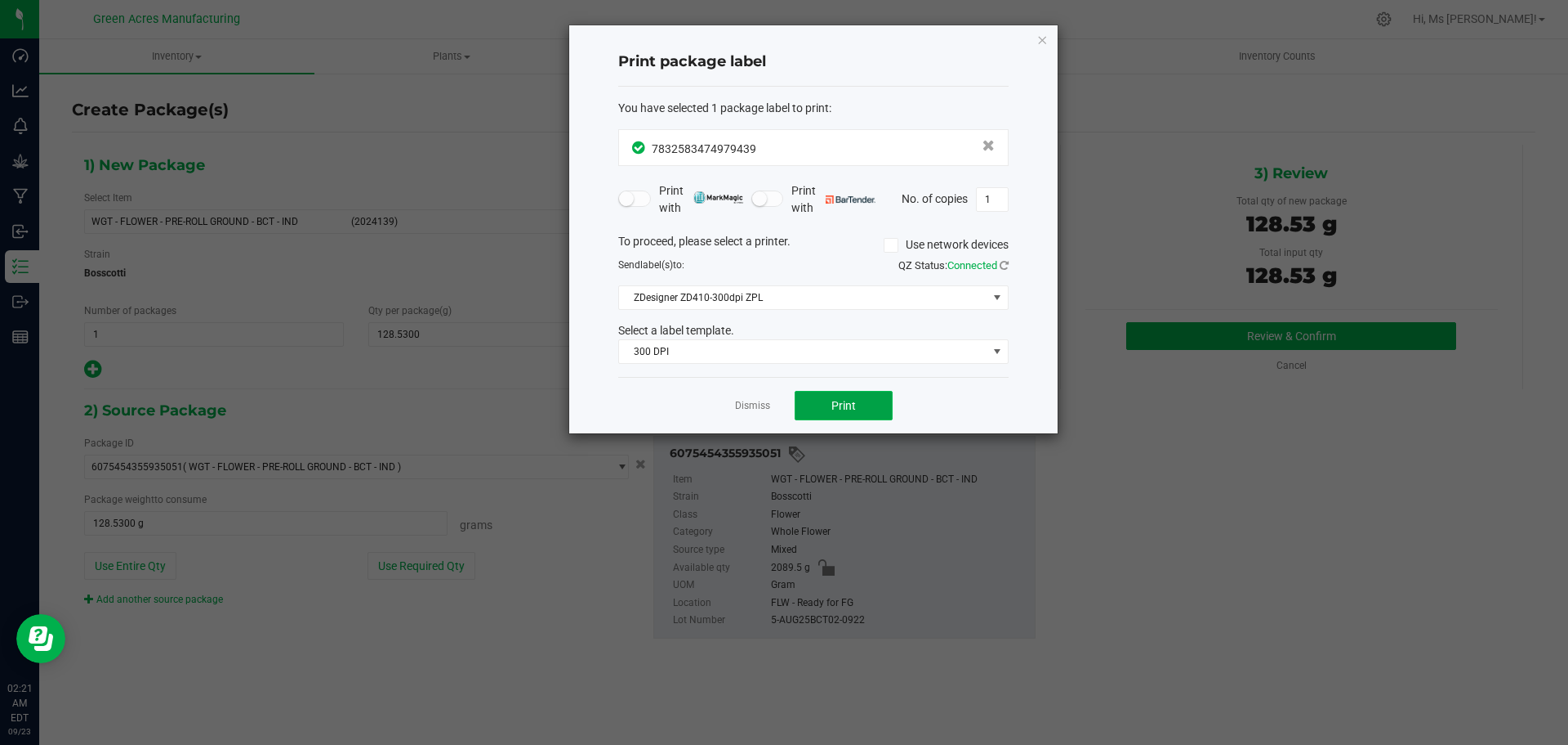
click at [858, 412] on button "Print" at bounding box center [843, 405] width 98 height 29
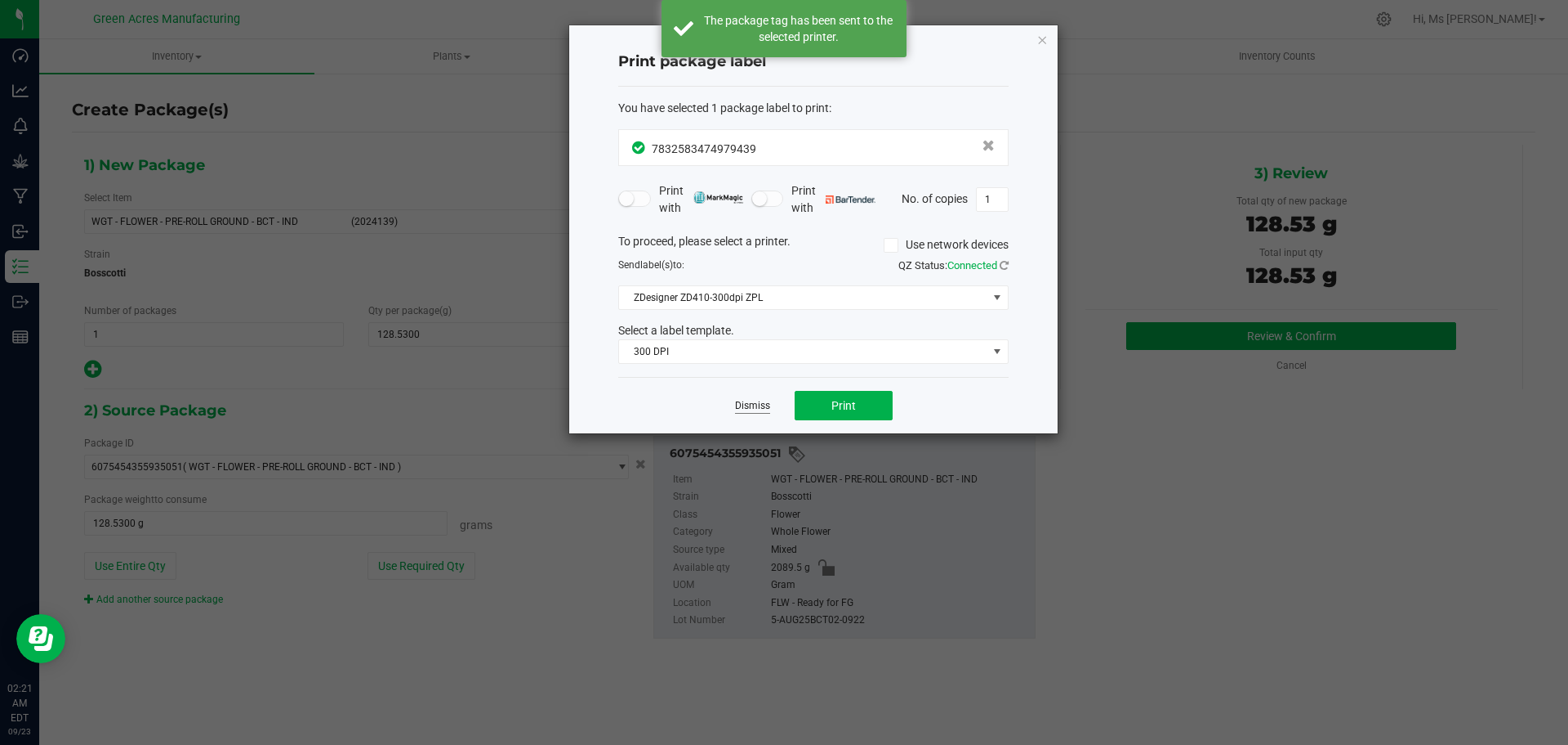
click at [750, 412] on link "Dismiss" at bounding box center [752, 406] width 35 height 14
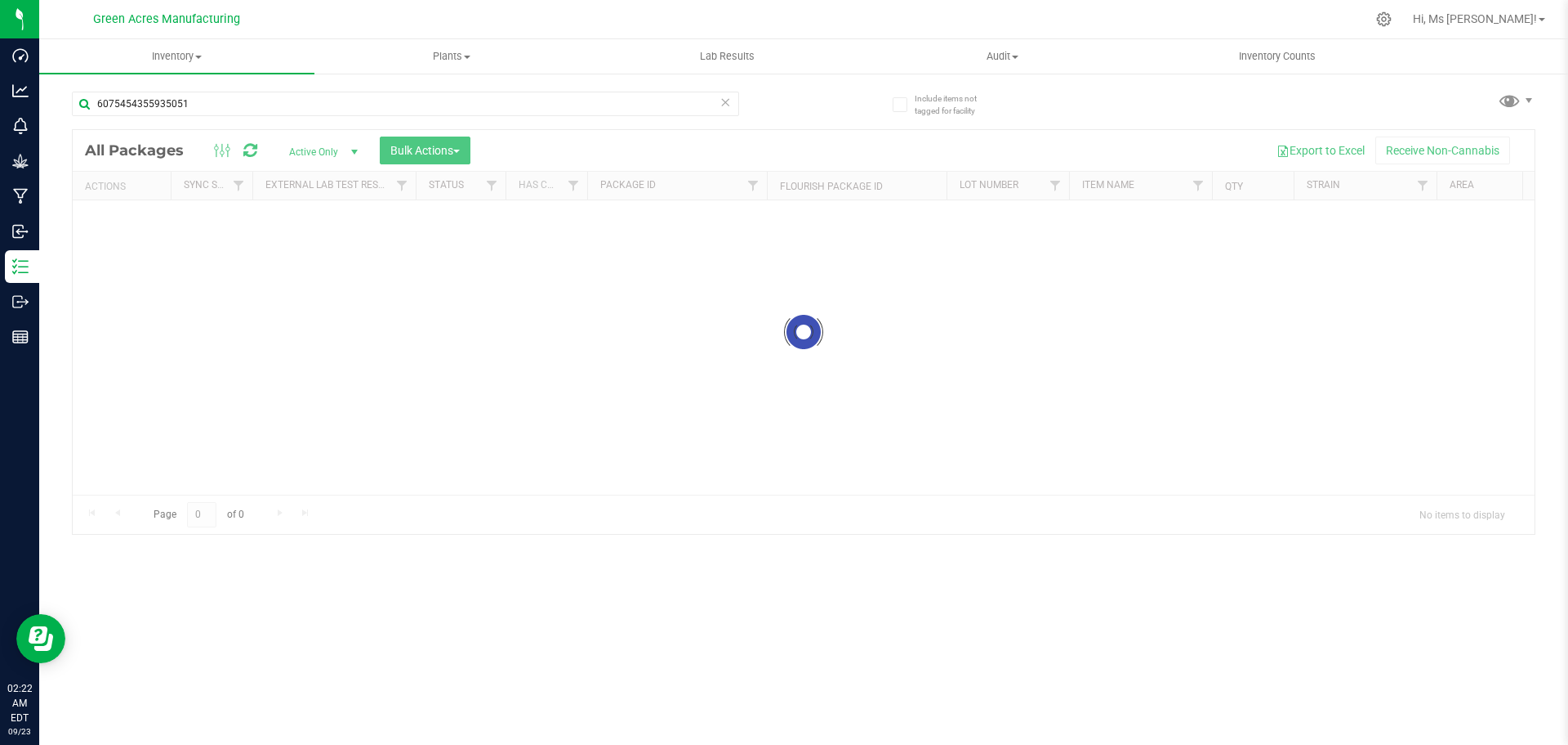
click at [724, 103] on icon at bounding box center [726, 101] width 11 height 20
click at [669, 101] on input "text" at bounding box center [406, 104] width 668 height 25
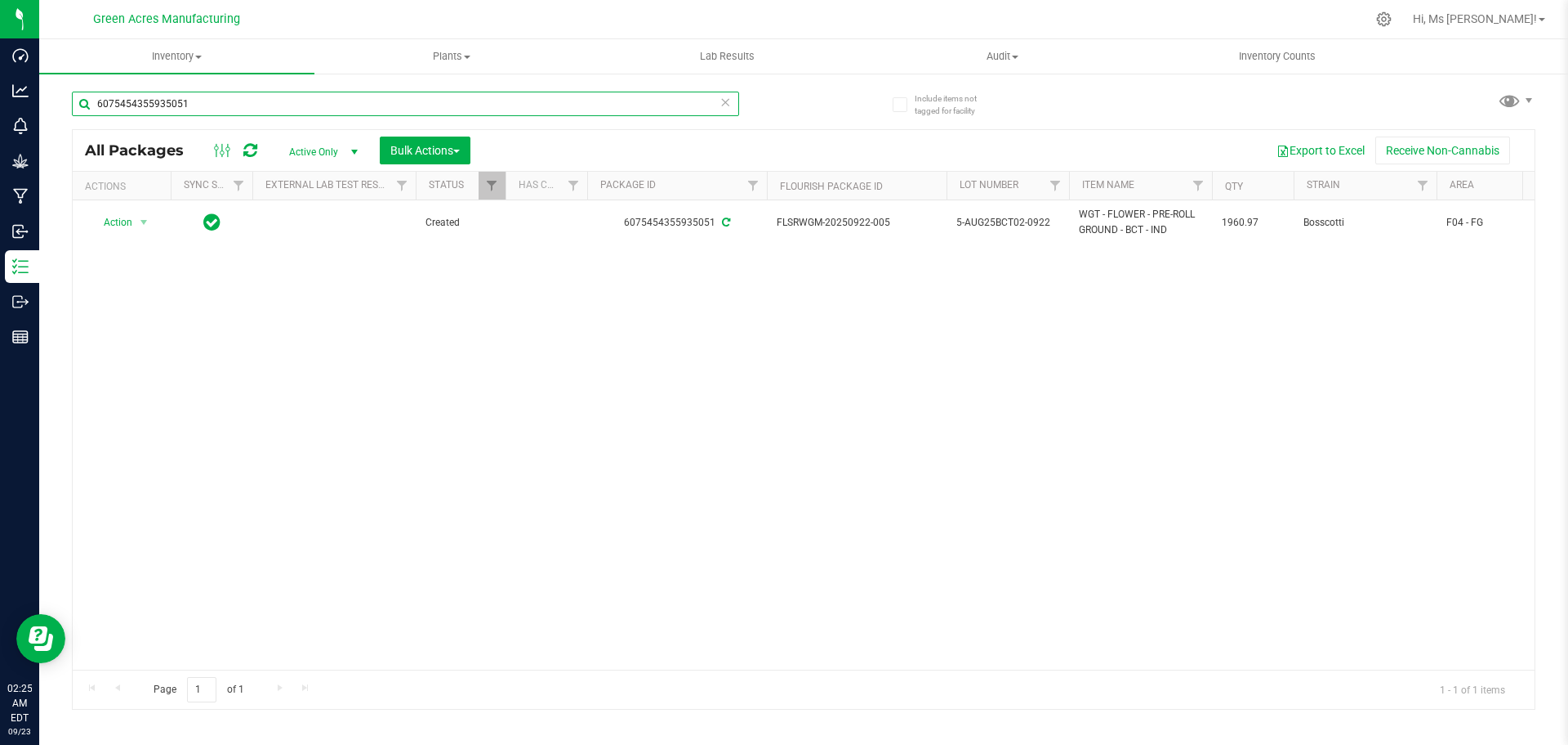
type input "6075454355935051"
click at [1334, 465] on div "Action Action Adjust qty Create package Edit attributes Global inventory Locate…" at bounding box center [804, 435] width 1463 height 469
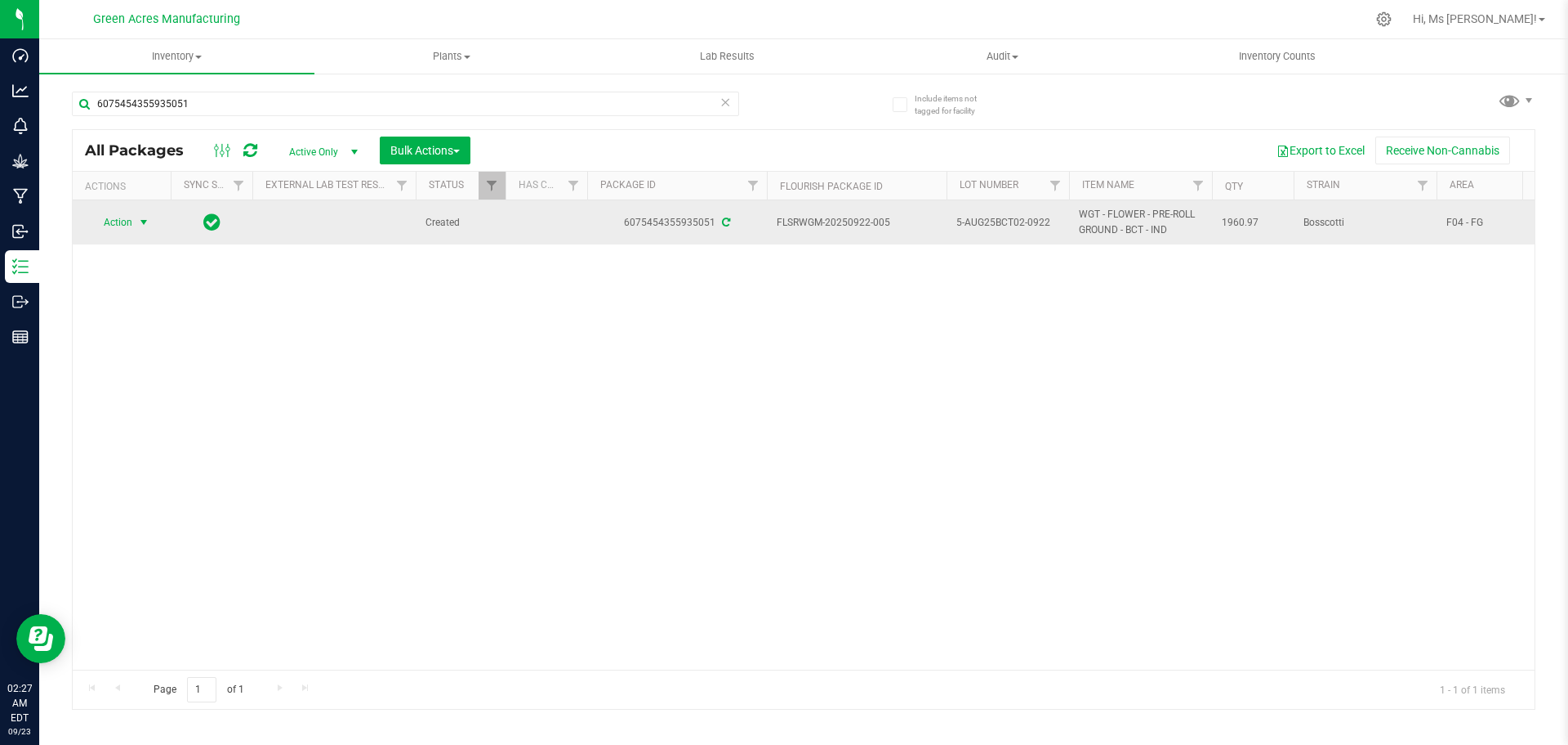
click at [135, 226] on span "select" at bounding box center [144, 222] width 21 height 23
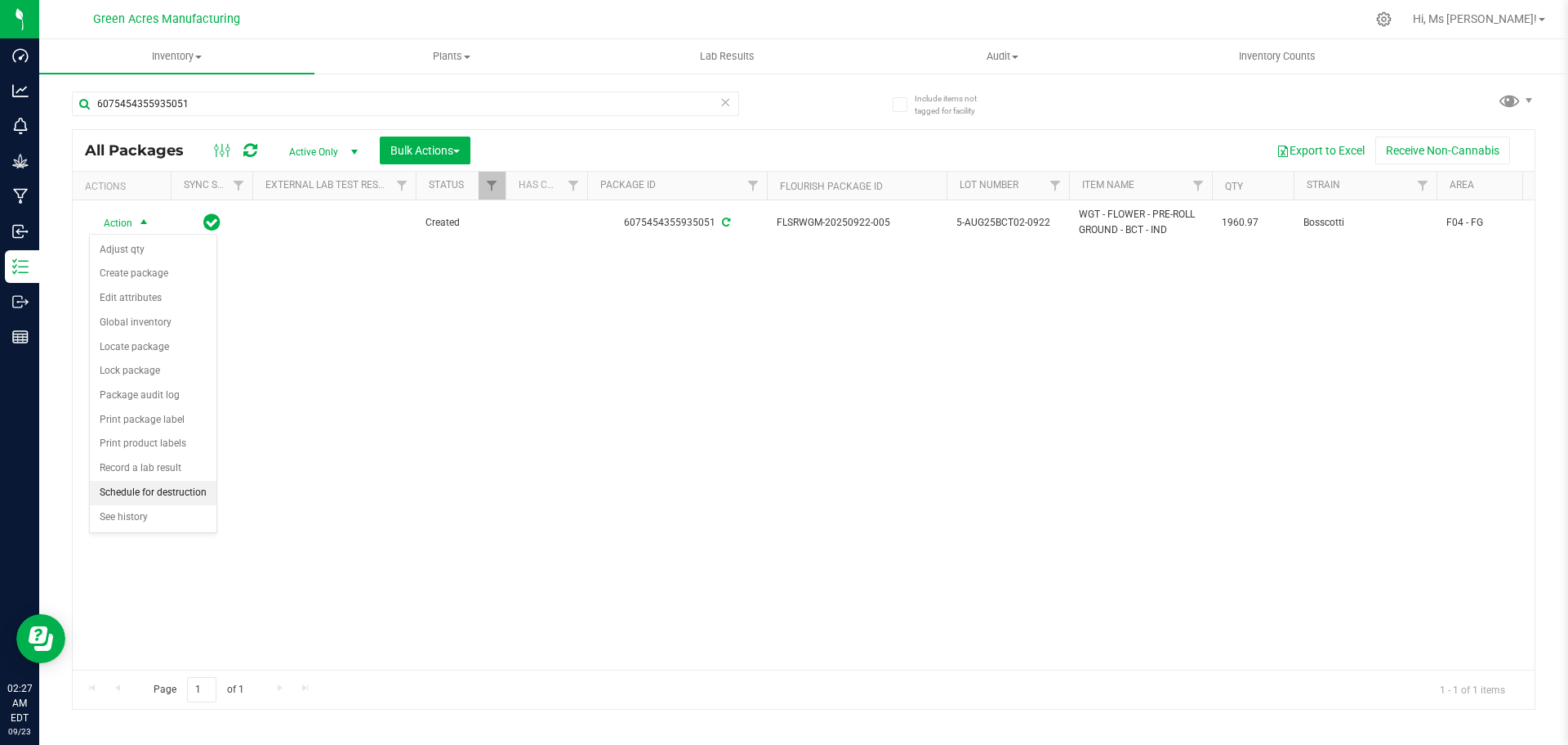
click at [178, 490] on li "Schedule for destruction" at bounding box center [153, 493] width 126 height 25
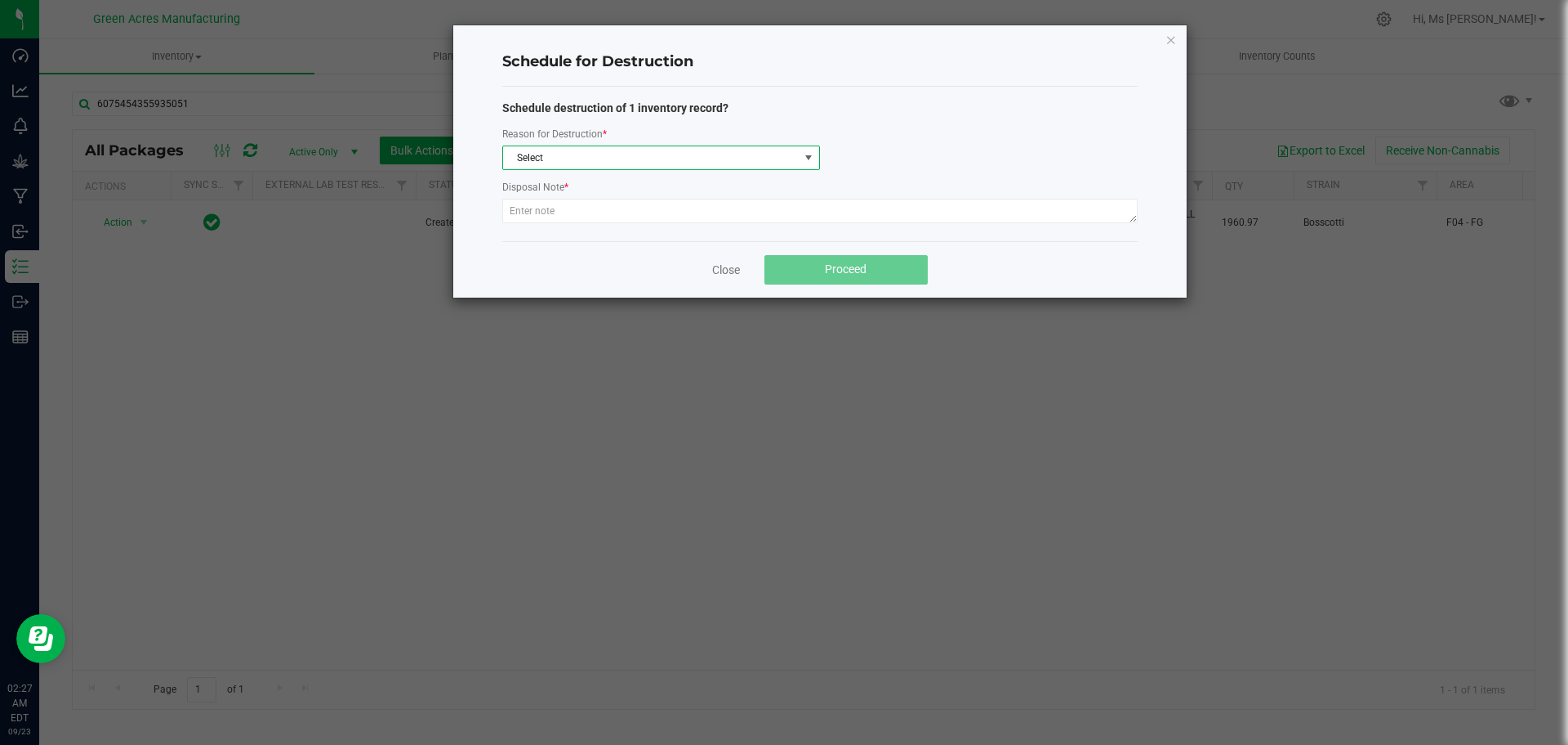
drag, startPoint x: 666, startPoint y: 146, endPoint x: 601, endPoint y: 168, distance: 68.6
click at [656, 150] on span "Select" at bounding box center [651, 158] width 295 height 23
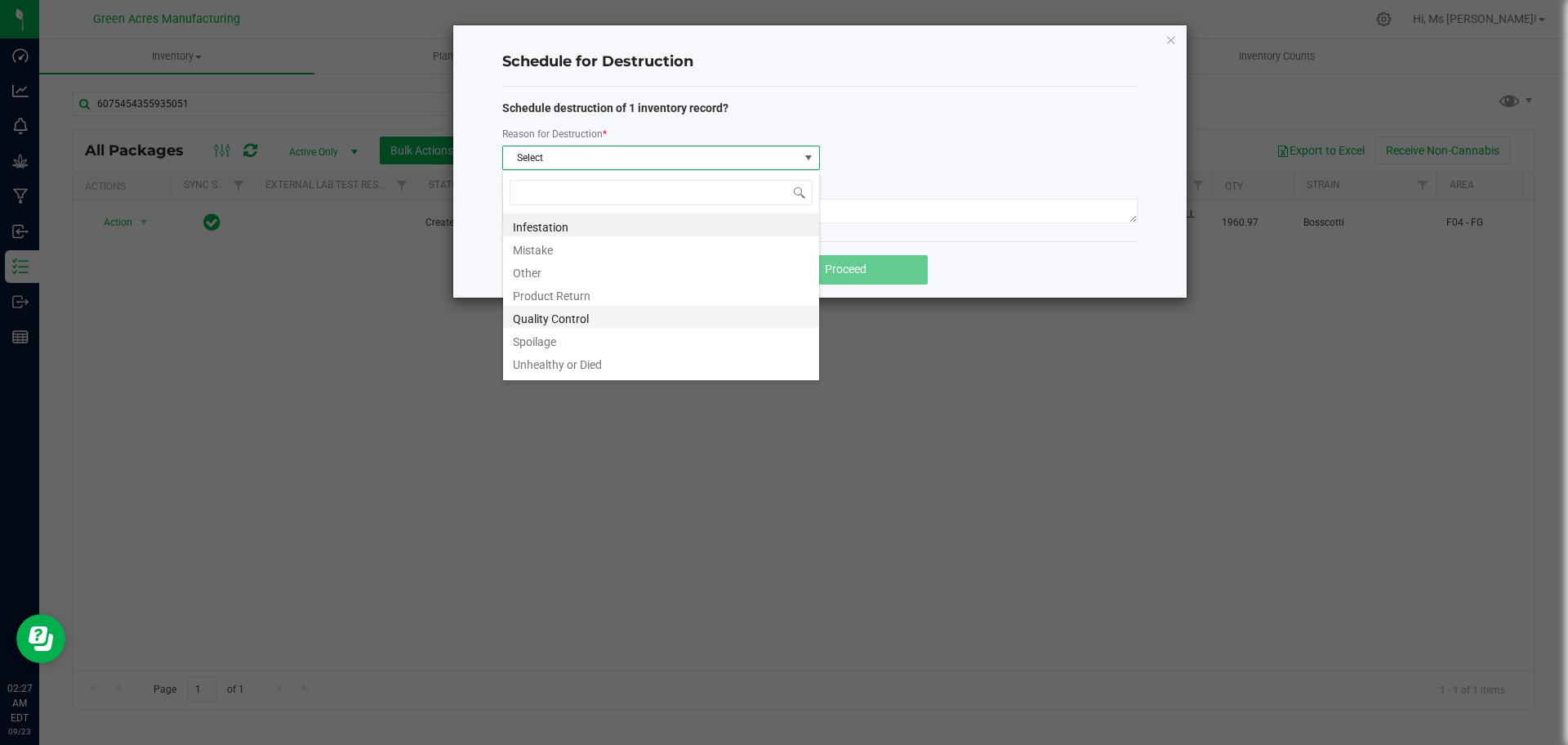
scroll to position [20, 0]
click at [563, 377] on li "Waste" at bounding box center [661, 365] width 316 height 23
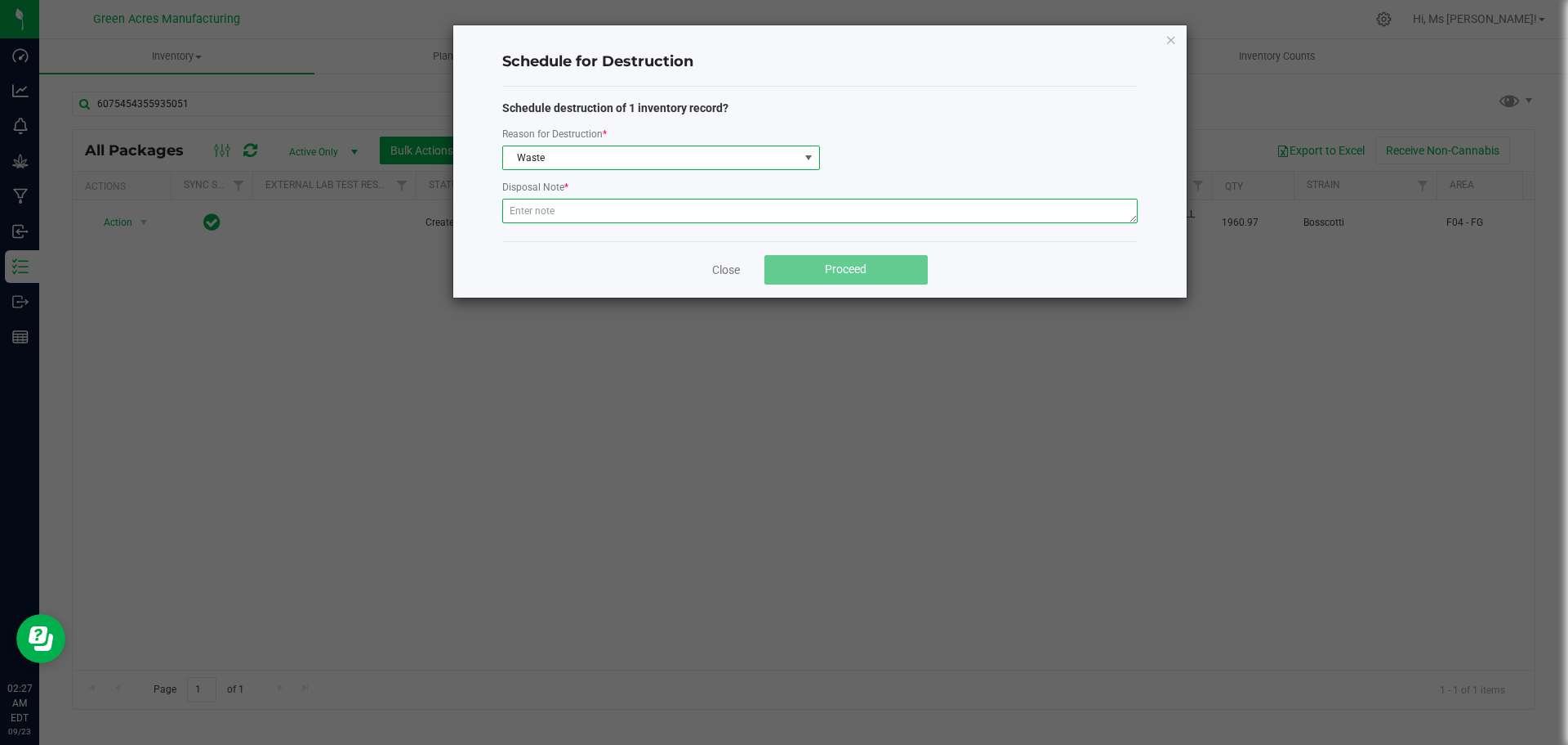
click at [523, 215] on textarea at bounding box center [820, 211] width 635 height 25
paste textarea "WASTE FROM JUANAROLL PRODUCTION/PACKING"
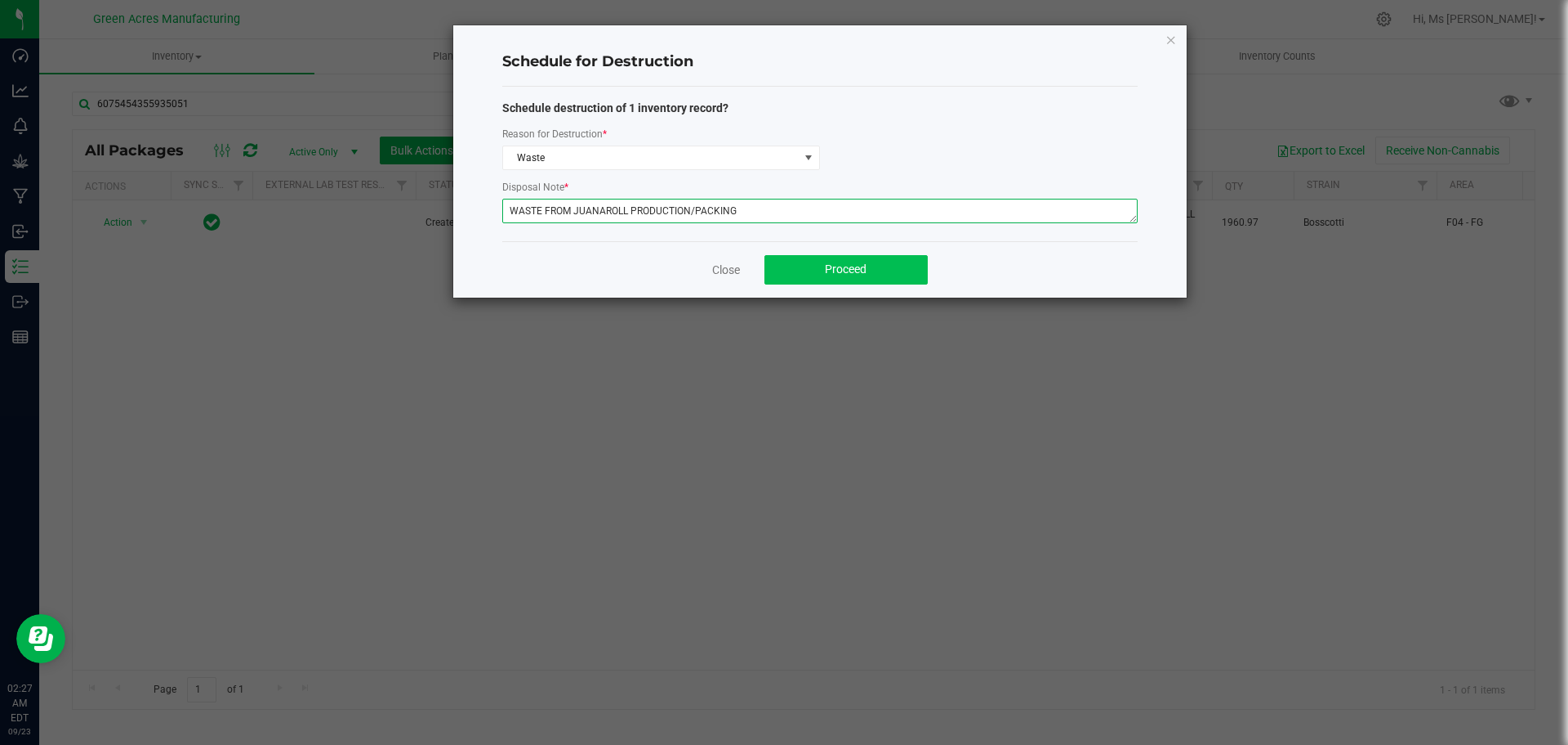
type textarea "WASTE FROM JUANAROLL PRODUCTION/PACKING"
click at [827, 256] on button "Proceed" at bounding box center [846, 269] width 163 height 29
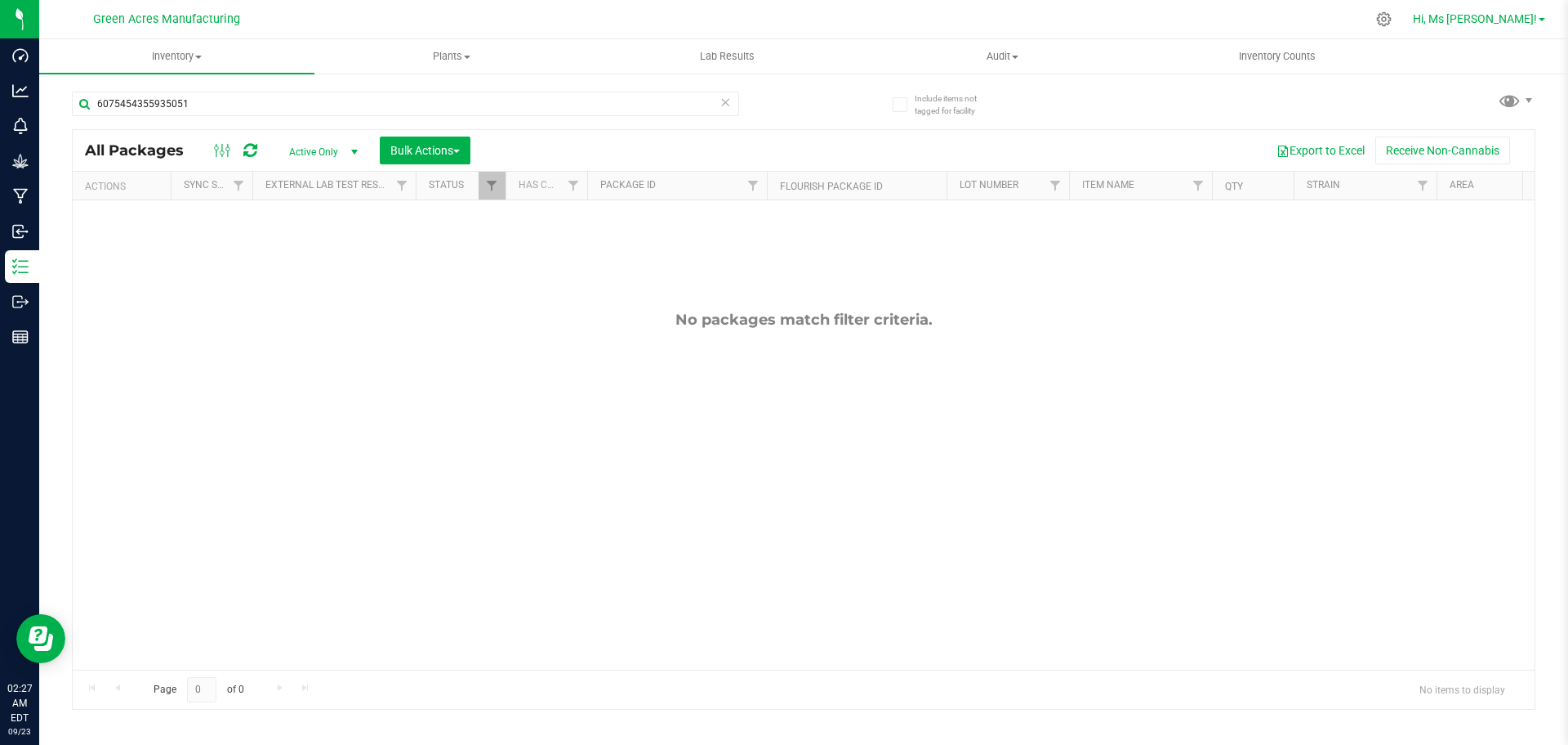
click at [1453, 16] on span "Hi, Ms [PERSON_NAME]!" at bounding box center [1475, 19] width 124 height 13
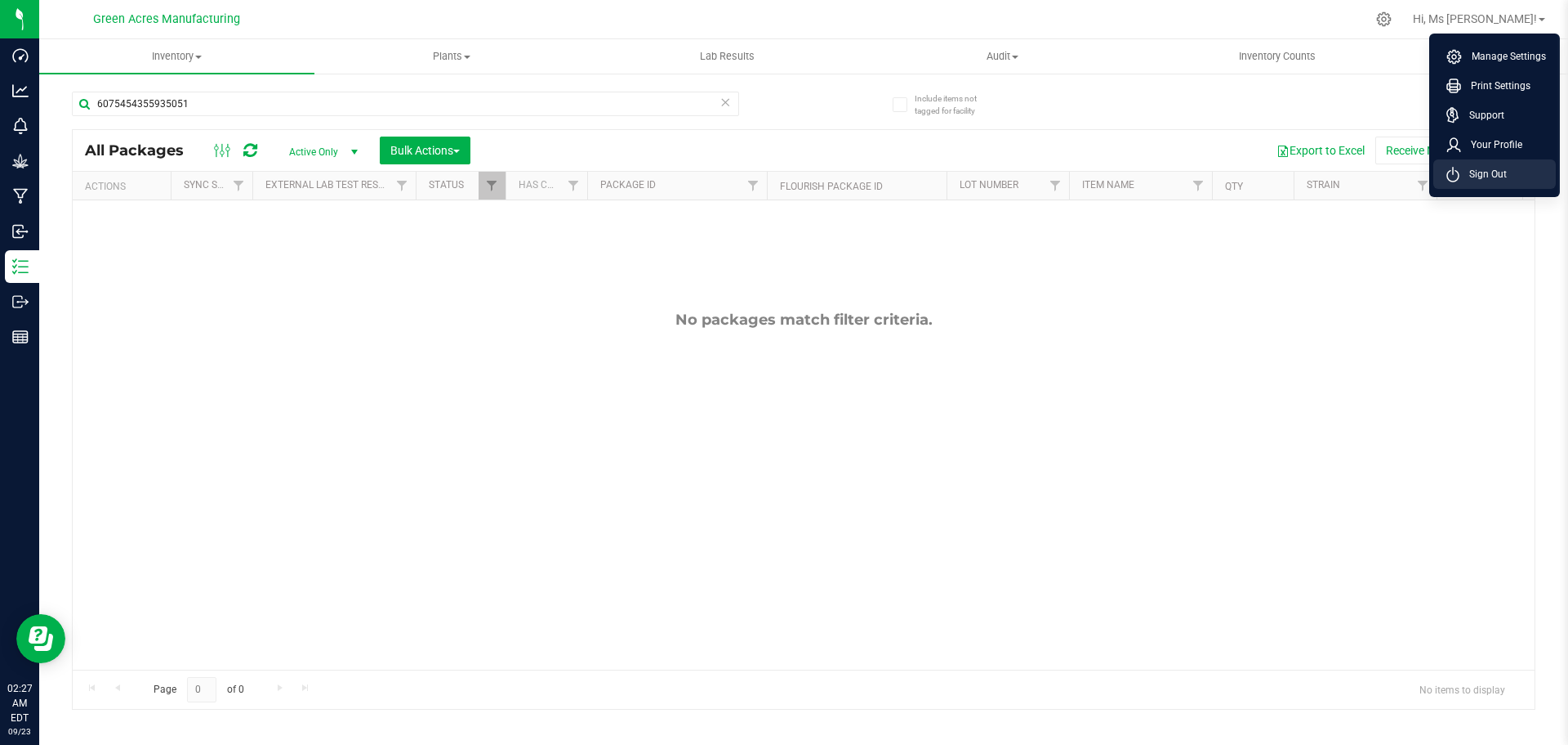
click at [1453, 168] on line at bounding box center [1453, 170] width 0 height 8
